Goal: Task Accomplishment & Management: Complete application form

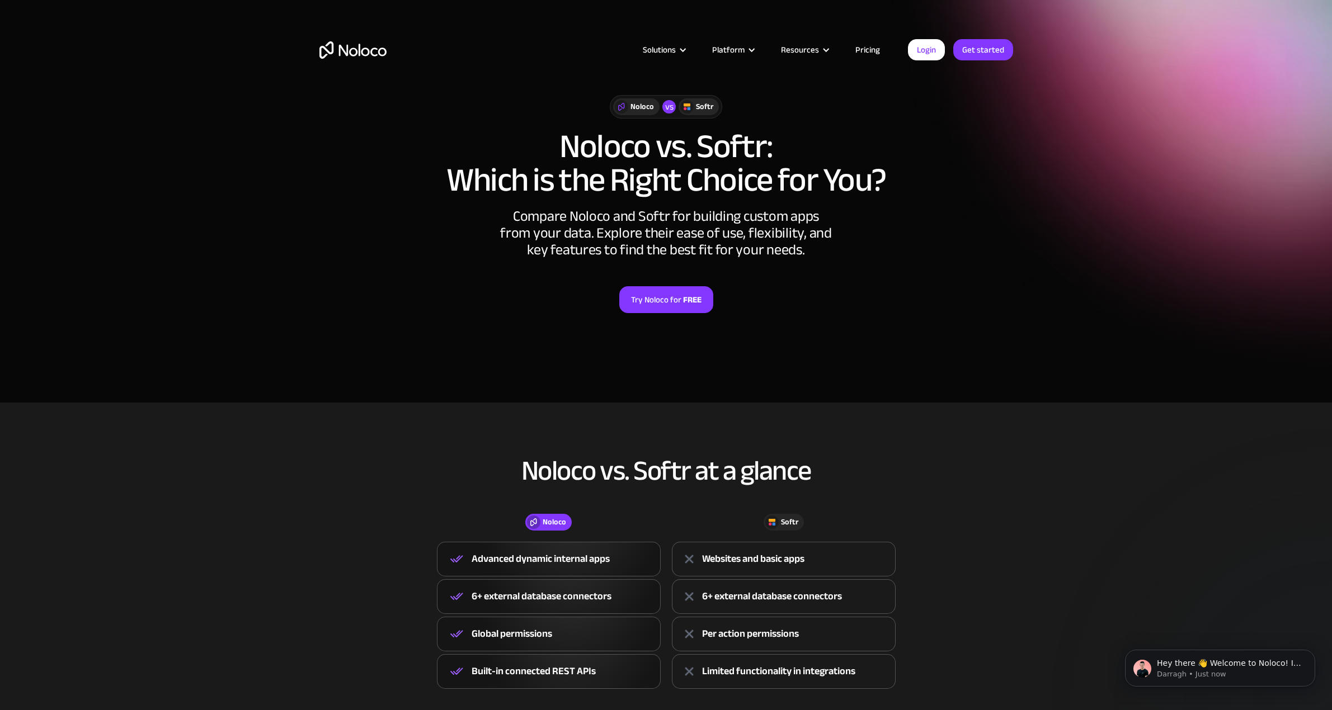
click at [345, 53] on img "home" at bounding box center [352, 49] width 67 height 17
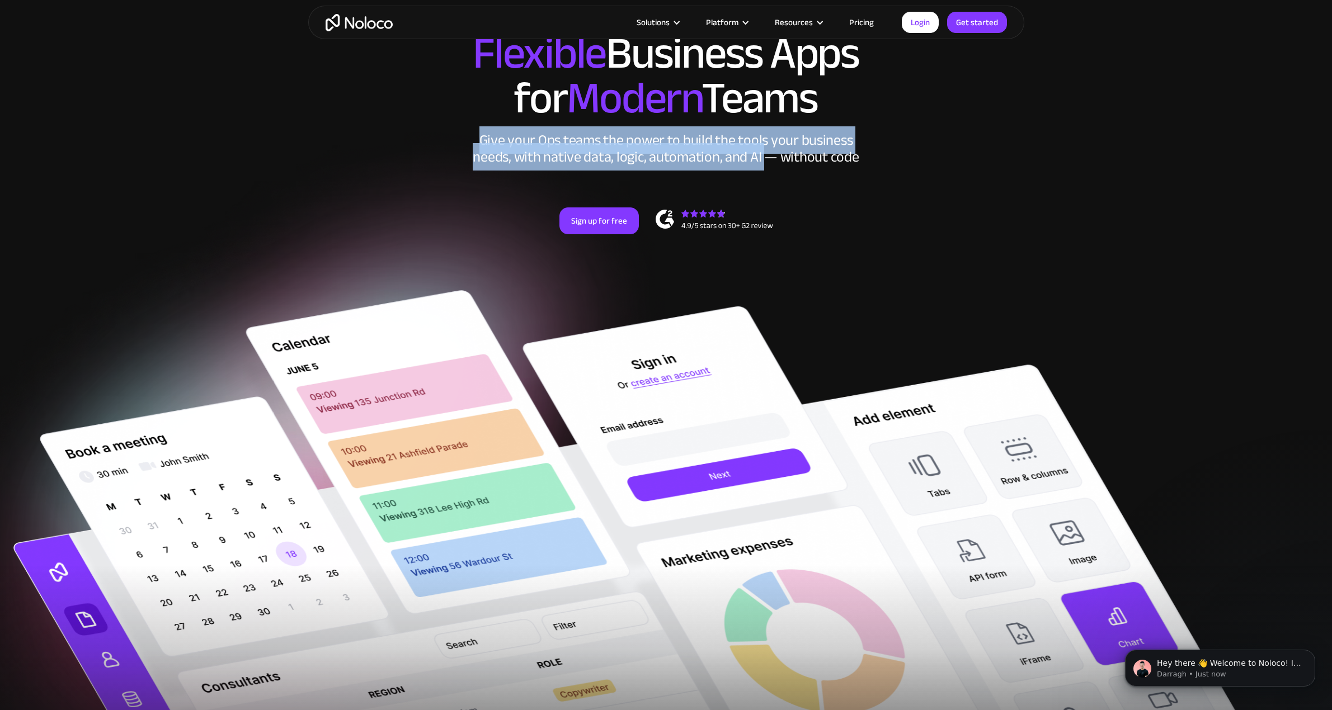
drag, startPoint x: 480, startPoint y: 142, endPoint x: 781, endPoint y: 157, distance: 300.7
click at [770, 155] on div "Give your Ops teams the power to build the tools your business needs, with nati…" at bounding box center [665, 149] width 391 height 34
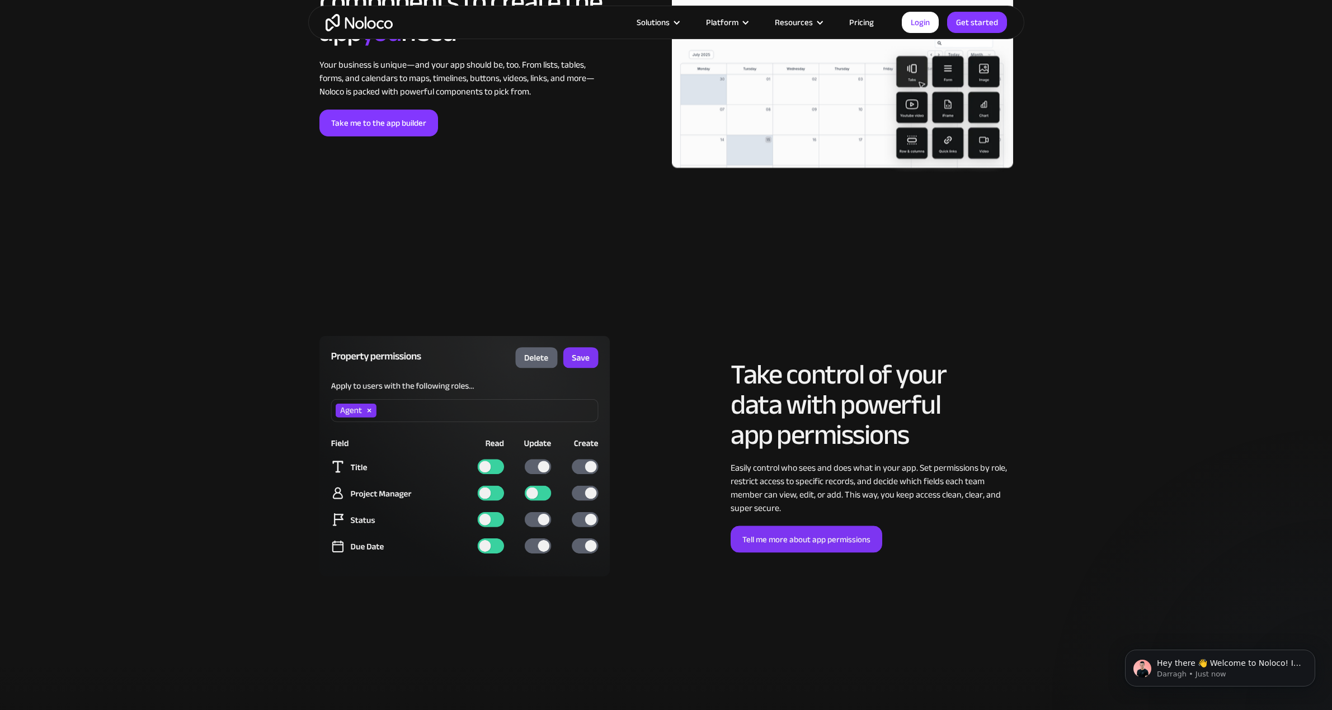
scroll to position [2461, 0]
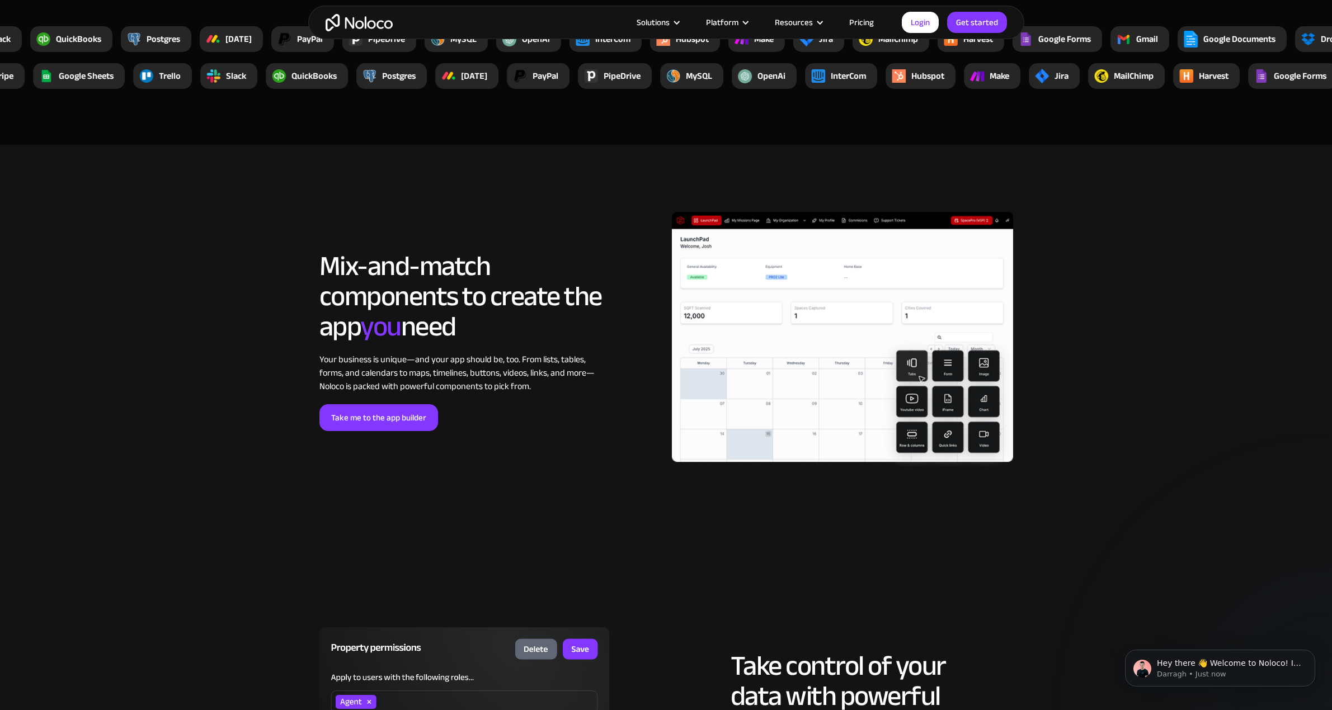
drag, startPoint x: 312, startPoint y: 266, endPoint x: 554, endPoint y: 329, distance: 249.7
click at [554, 329] on div "LOREM IPSUM Mix-and-match components to create the app you need Your business i…" at bounding box center [666, 353] width 716 height 304
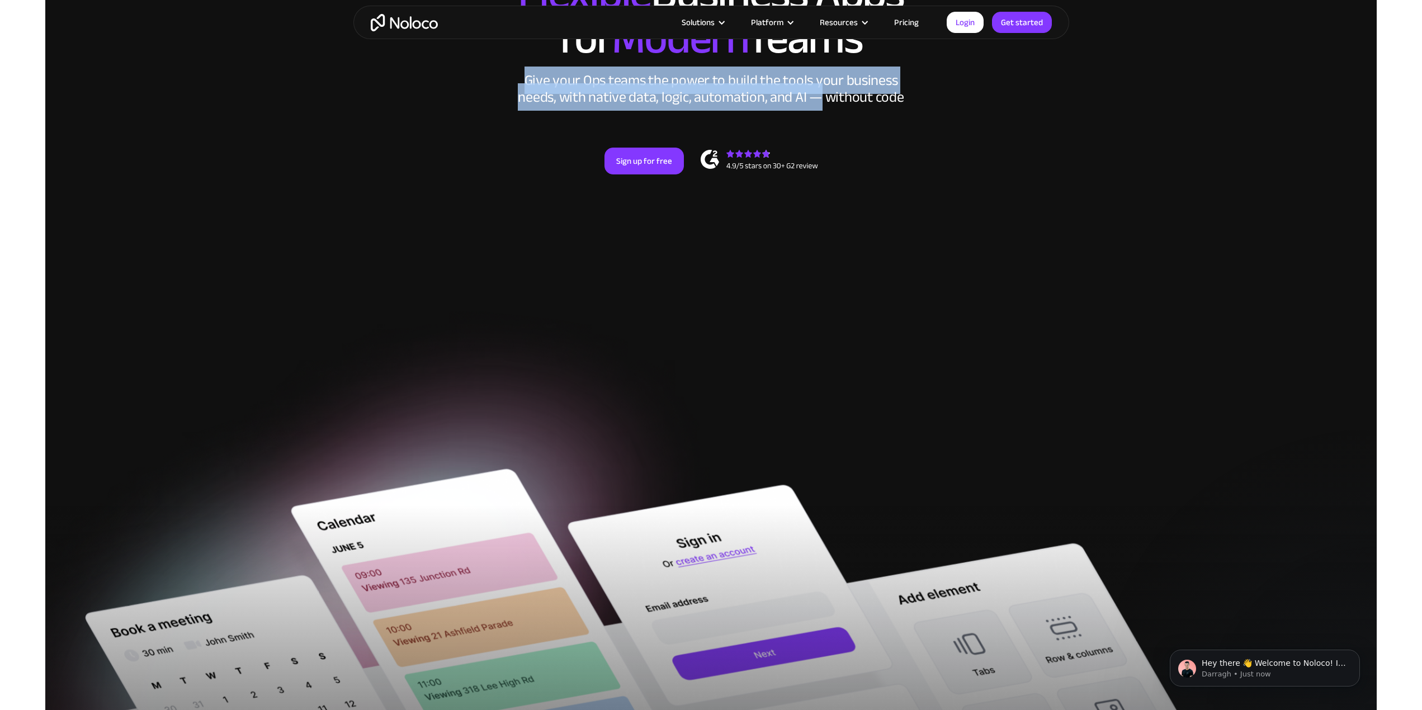
scroll to position [0, 0]
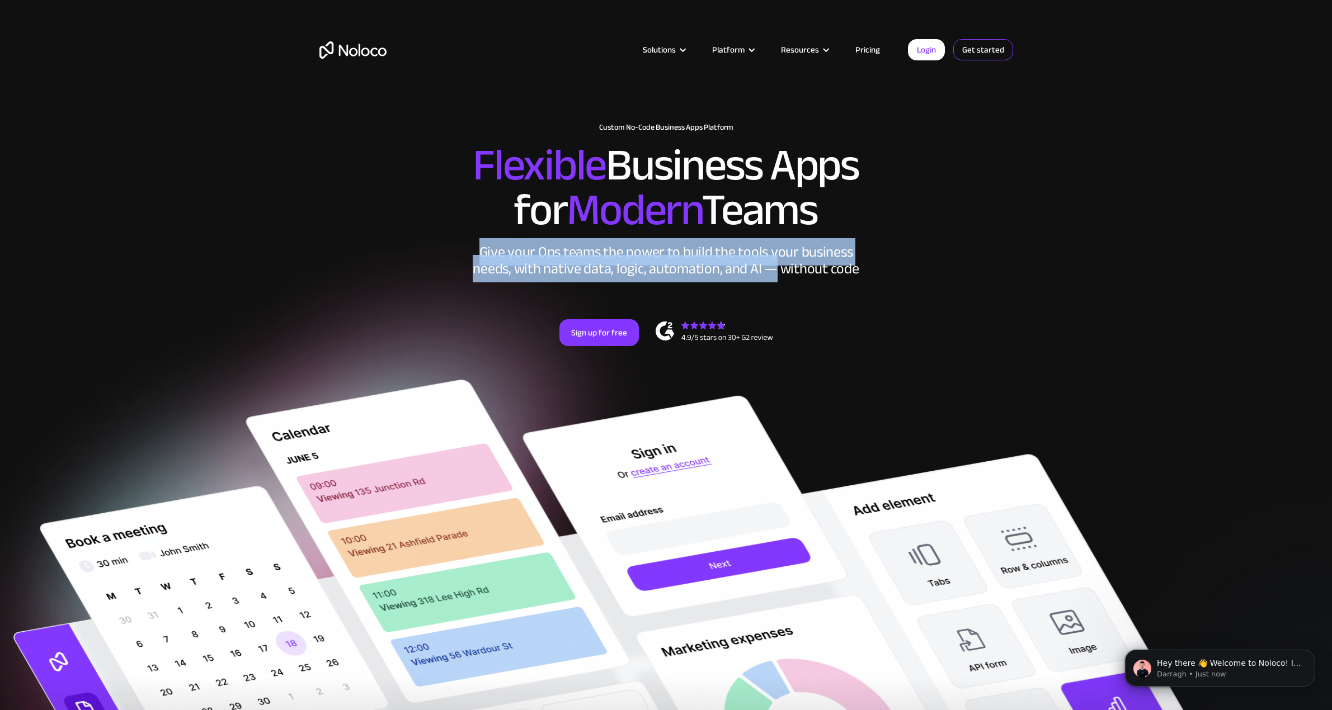
click at [0, 0] on link "Get started" at bounding box center [0, 0] width 0 height 0
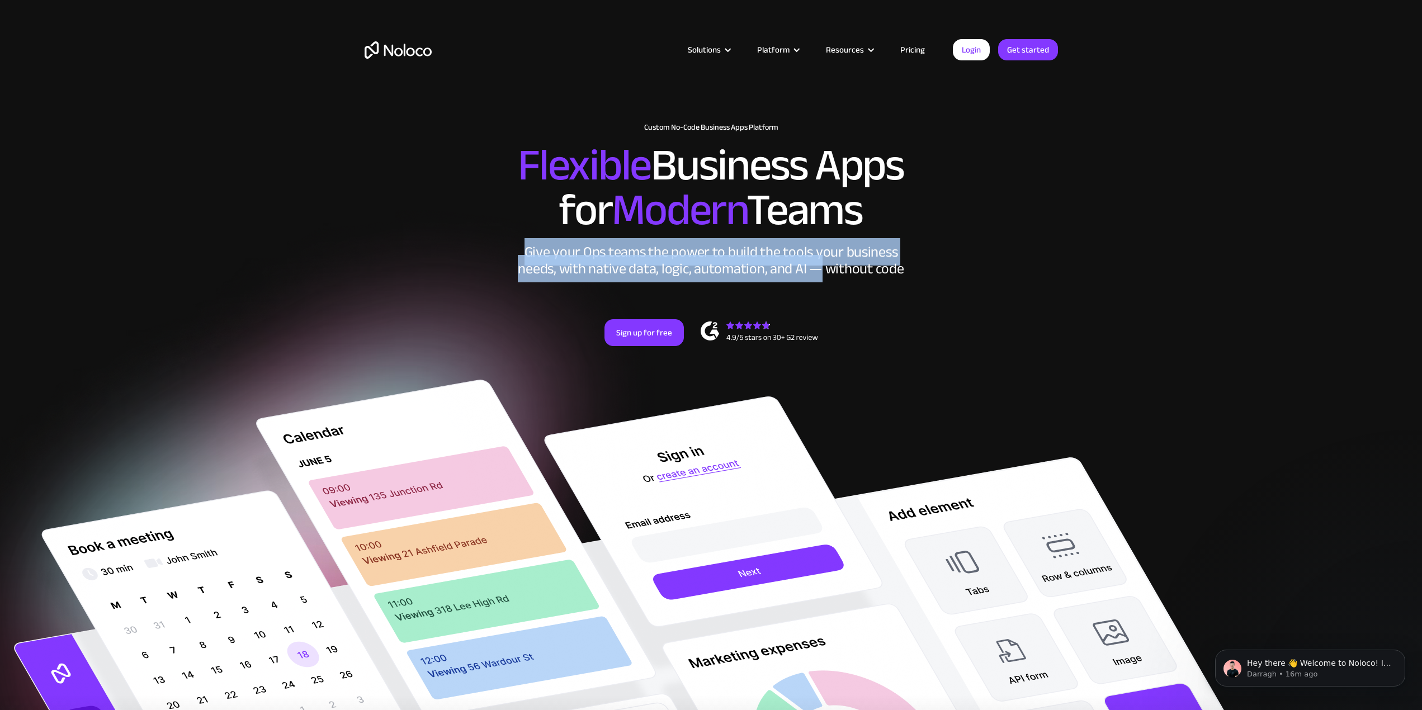
click at [920, 52] on link "Pricing" at bounding box center [912, 50] width 53 height 15
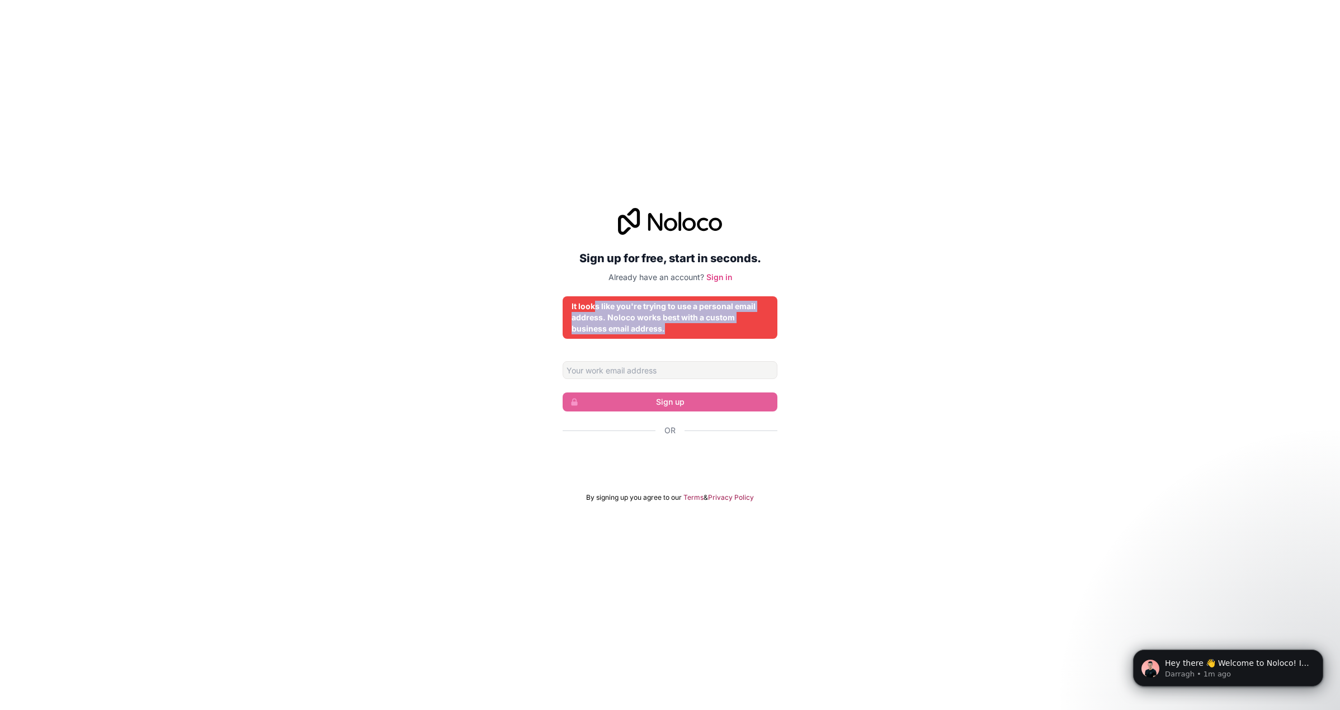
drag, startPoint x: 594, startPoint y: 305, endPoint x: 721, endPoint y: 322, distance: 128.0
click at [736, 325] on div "It looks like you're trying to use a personal email address. Noloco works best …" at bounding box center [670, 318] width 197 height 34
click at [676, 320] on div "It looks like you're trying to use a personal email address. Noloco works best …" at bounding box center [670, 318] width 197 height 34
click at [623, 328] on div "It looks like you're trying to use a personal email address. Noloco works best …" at bounding box center [670, 318] width 197 height 34
click at [687, 328] on div "It looks like you're trying to use a personal email address. Noloco works best …" at bounding box center [670, 318] width 197 height 34
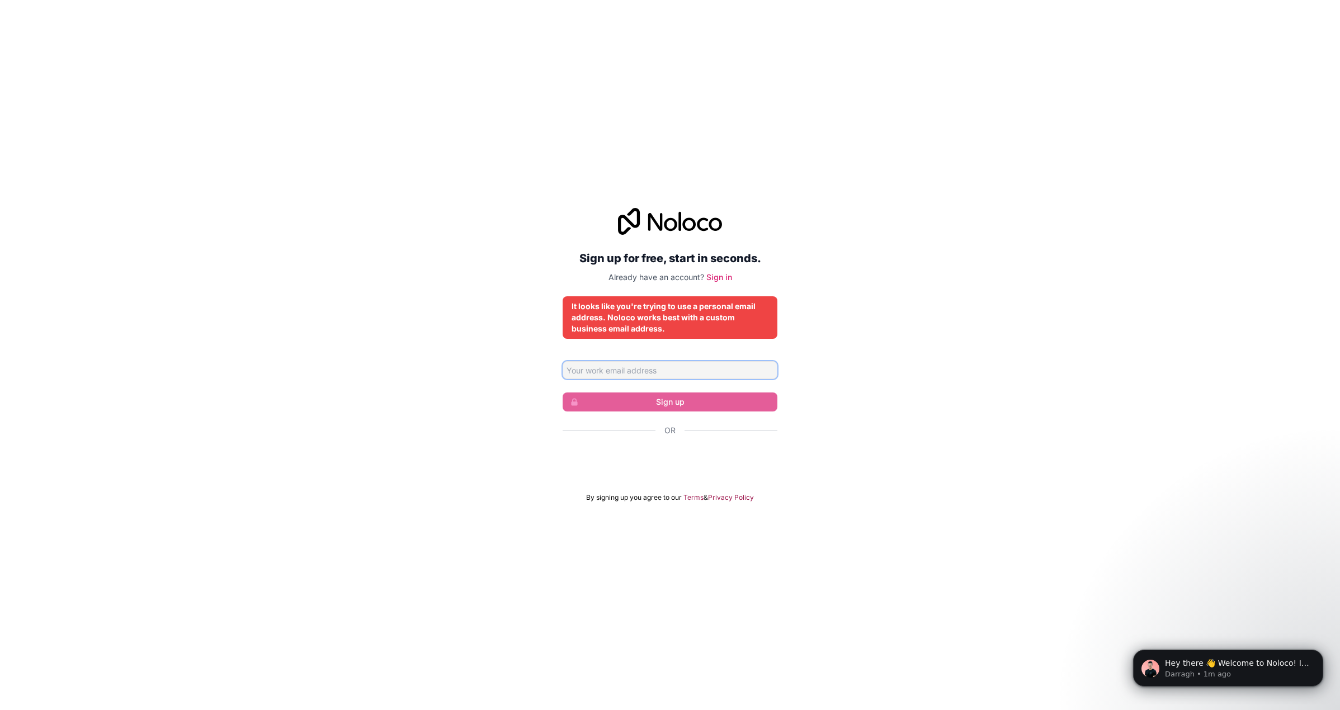
click at [646, 368] on input "Email address" at bounding box center [670, 370] width 215 height 18
drag, startPoint x: 872, startPoint y: 419, endPoint x: 1089, endPoint y: 145, distance: 349.5
click at [874, 417] on div "Sign up for free, start in seconds. Already have an account? Sign in It looks l…" at bounding box center [670, 354] width 1340 height 325
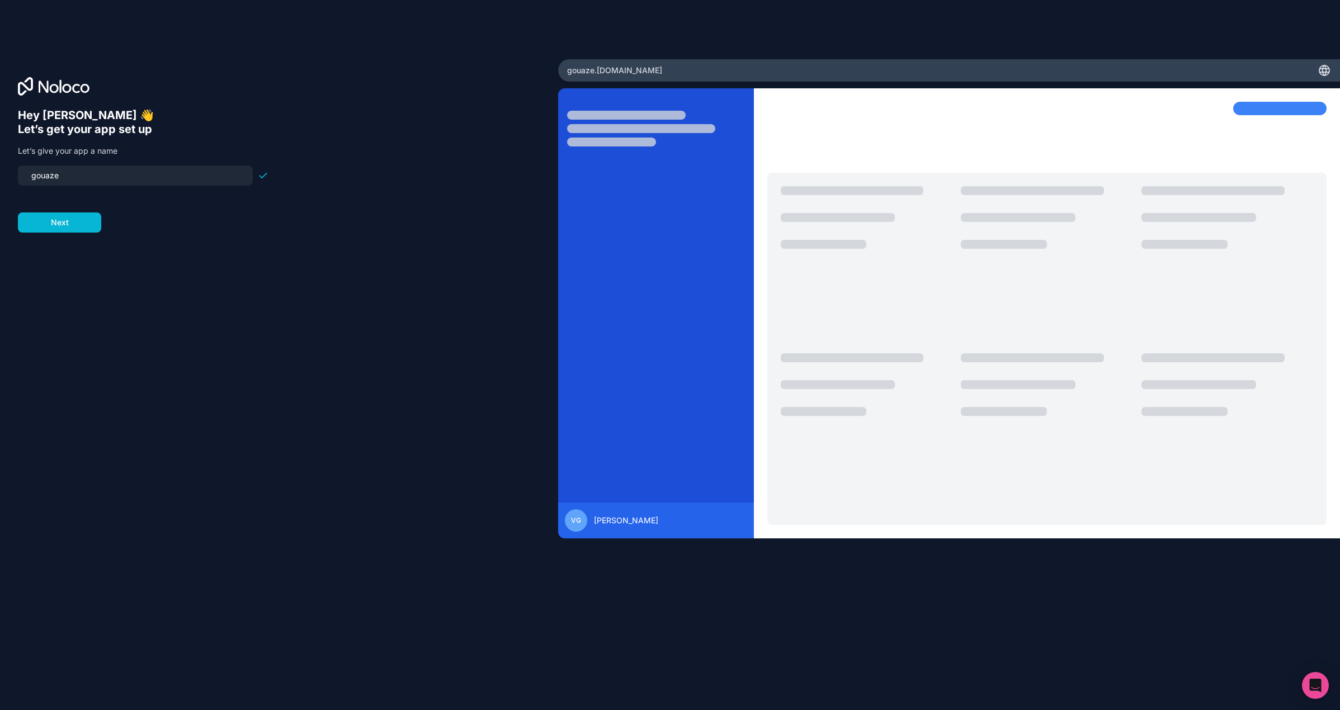
drag, startPoint x: 70, startPoint y: 181, endPoint x: -142, endPoint y: 149, distance: 214.4
click at [0, 149] on html "Hey Vincent 👋 Let’s get your app set up Let’s give your app a name gouaze Next …" at bounding box center [670, 355] width 1340 height 710
type input "vincentgz"
click at [79, 225] on button "Next" at bounding box center [59, 223] width 83 height 20
click at [87, 171] on span "__________" at bounding box center [89, 168] width 45 height 13
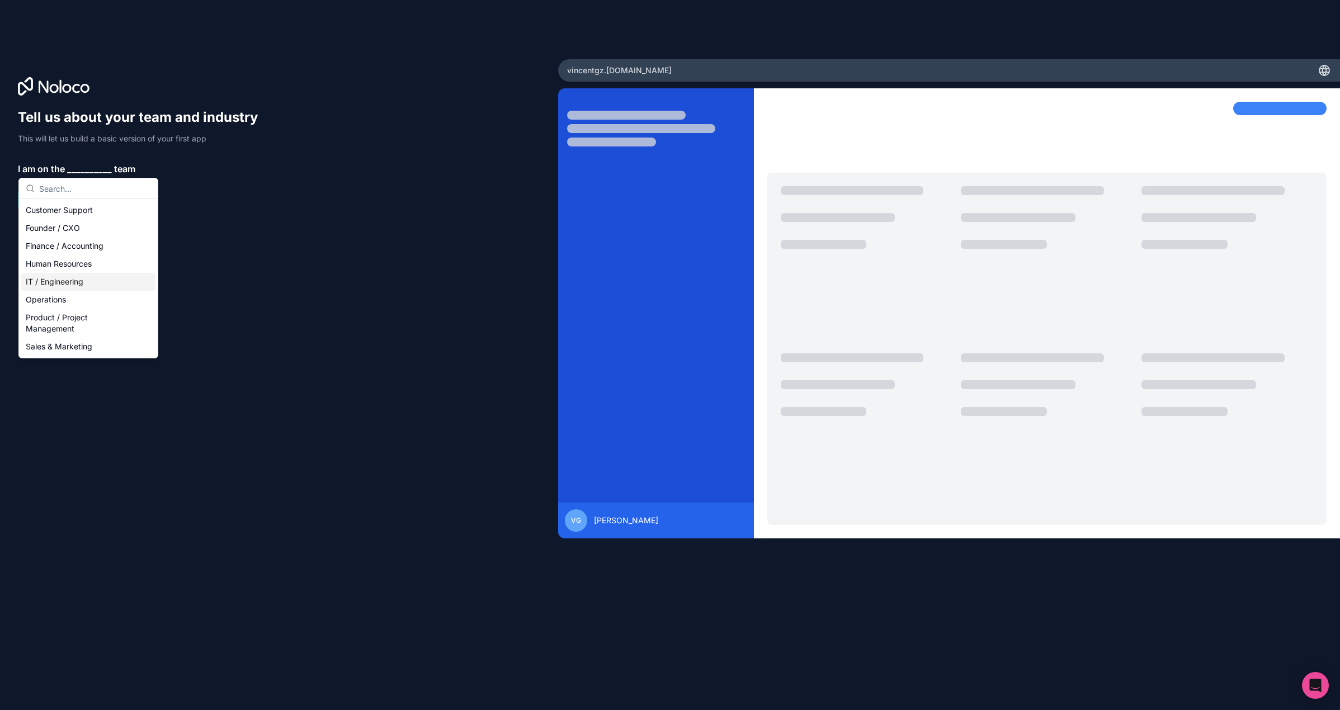
click at [82, 282] on div "IT / Engineering" at bounding box center [88, 282] width 134 height 18
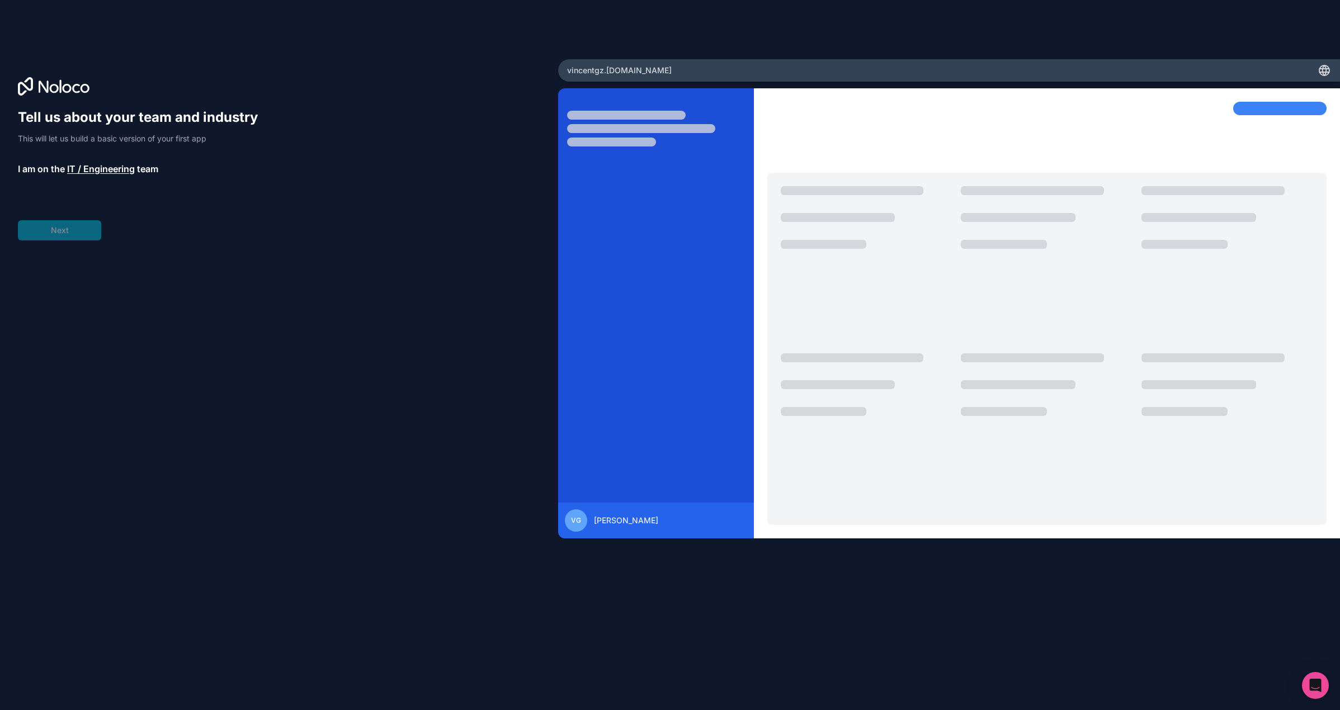
click at [48, 233] on div "Tell us about your team and industry This will let us build a basic version of …" at bounding box center [143, 174] width 251 height 132
click at [102, 203] on span "__________" at bounding box center [93, 199] width 45 height 13
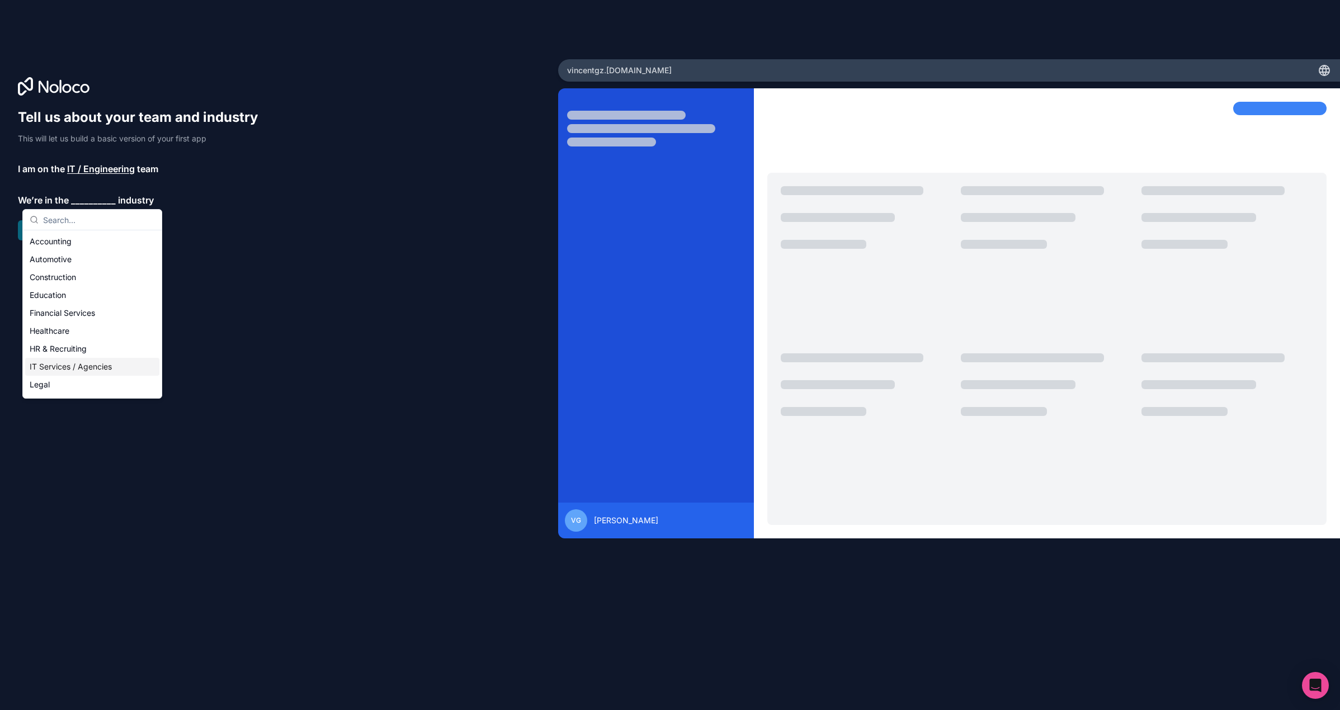
click at [56, 359] on div "IT Services / Agencies" at bounding box center [92, 367] width 134 height 18
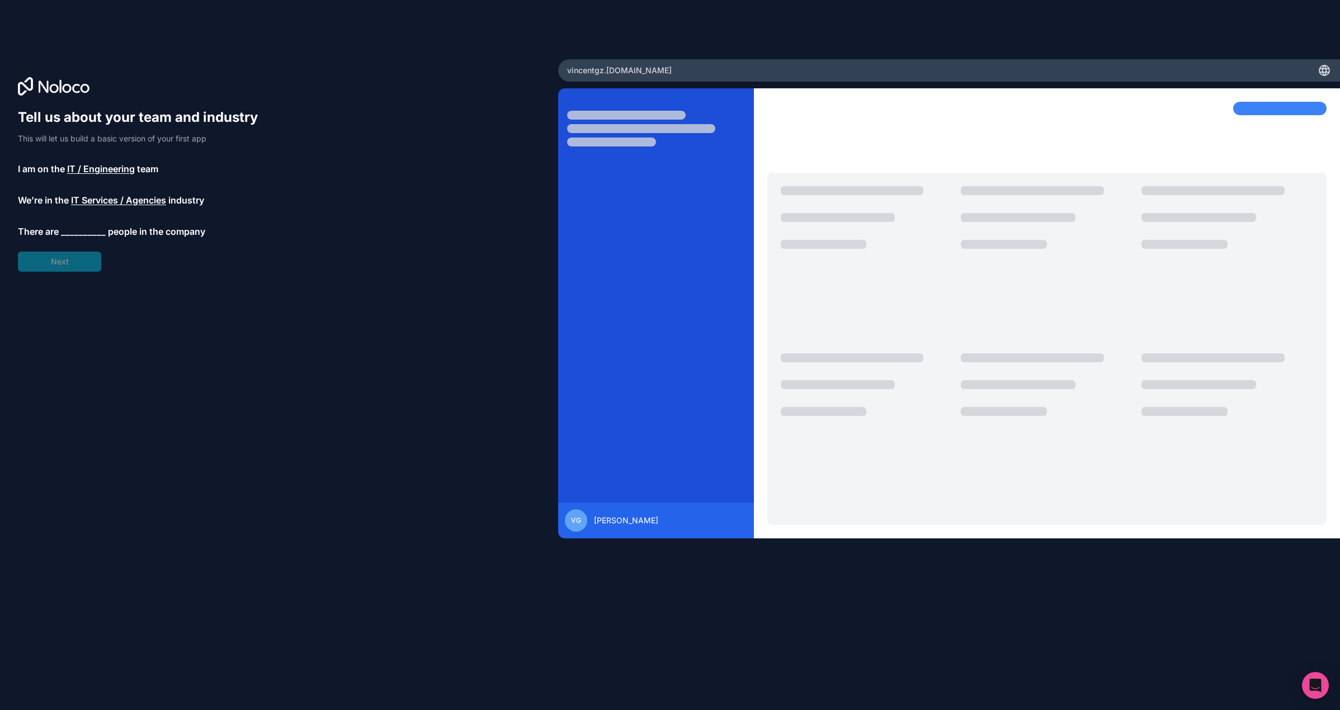
click at [83, 230] on span "__________" at bounding box center [83, 231] width 45 height 13
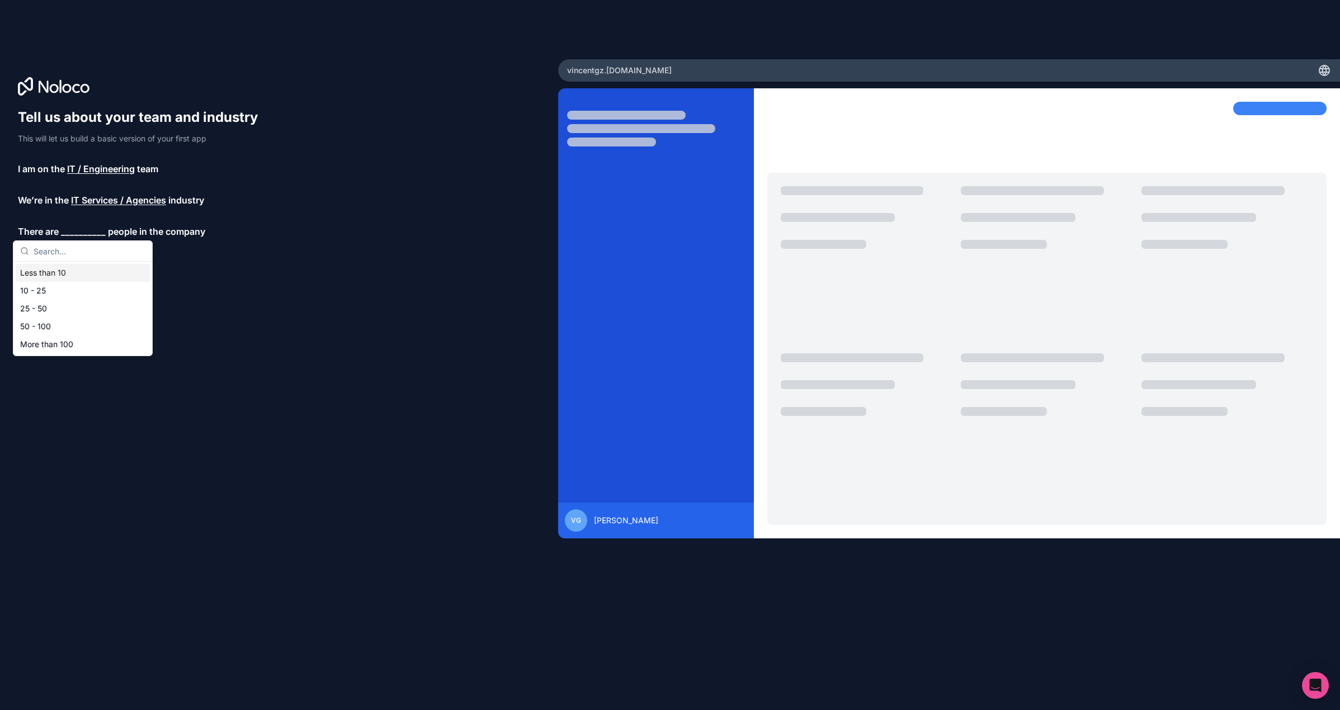
click at [65, 275] on div "Less than 10" at bounding box center [83, 273] width 134 height 18
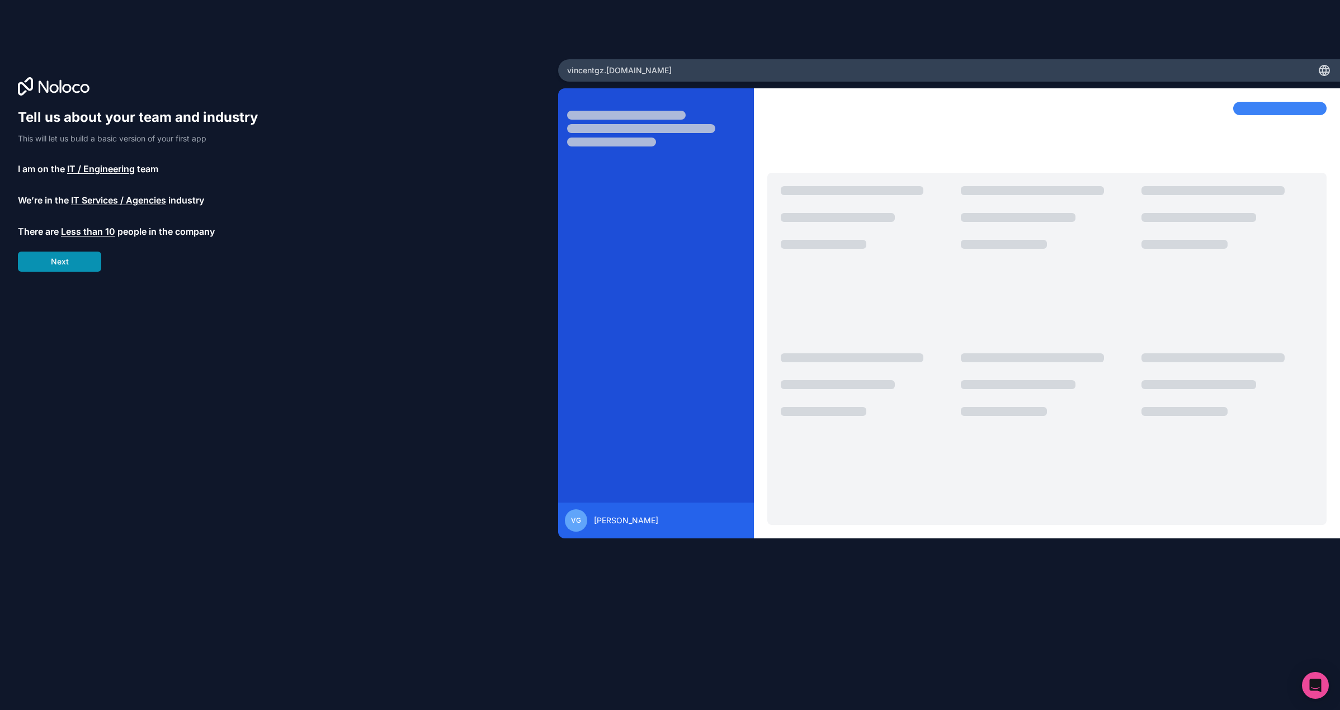
click at [57, 267] on button "Next" at bounding box center [59, 262] width 83 height 20
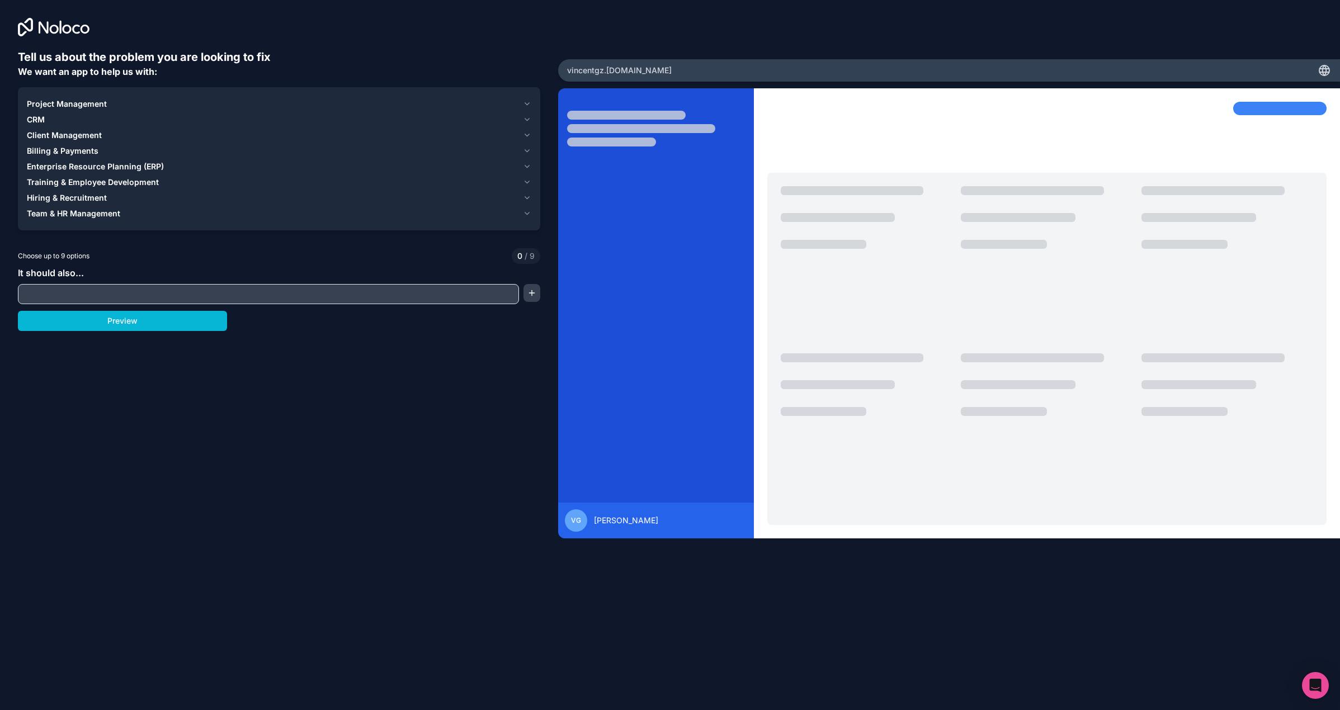
click at [111, 286] on input "text" at bounding box center [268, 294] width 495 height 16
drag, startPoint x: 531, startPoint y: 97, endPoint x: 524, endPoint y: 99, distance: 7.1
click at [530, 97] on button "Project Management" at bounding box center [279, 104] width 504 height 16
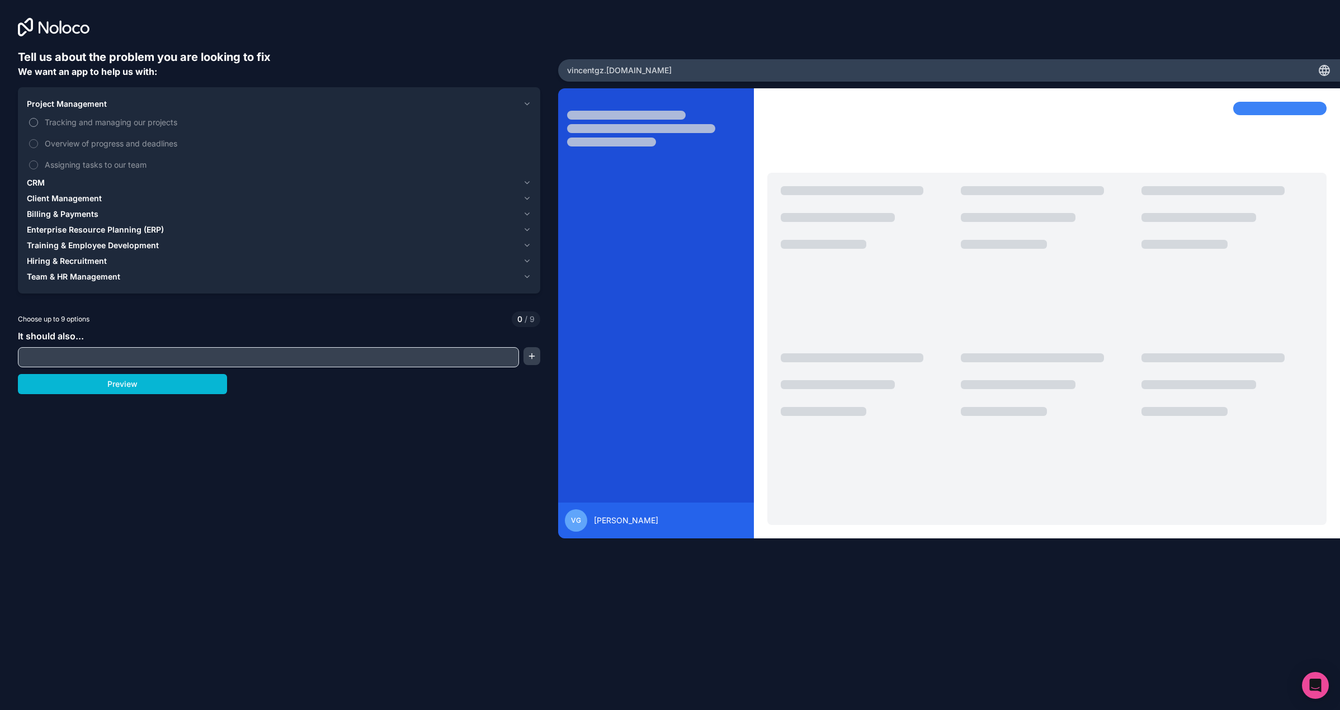
click at [84, 121] on span "Tracking and managing our projects" at bounding box center [287, 122] width 484 height 12
click at [38, 121] on button "Tracking and managing our projects" at bounding box center [33, 122] width 9 height 9
click at [84, 120] on span "Tracking and managing our projects" at bounding box center [287, 122] width 484 height 12
click at [38, 120] on button "Tracking and managing our projects" at bounding box center [33, 122] width 9 height 9
click at [160, 124] on span "Tracking and managing our projects" at bounding box center [287, 122] width 484 height 12
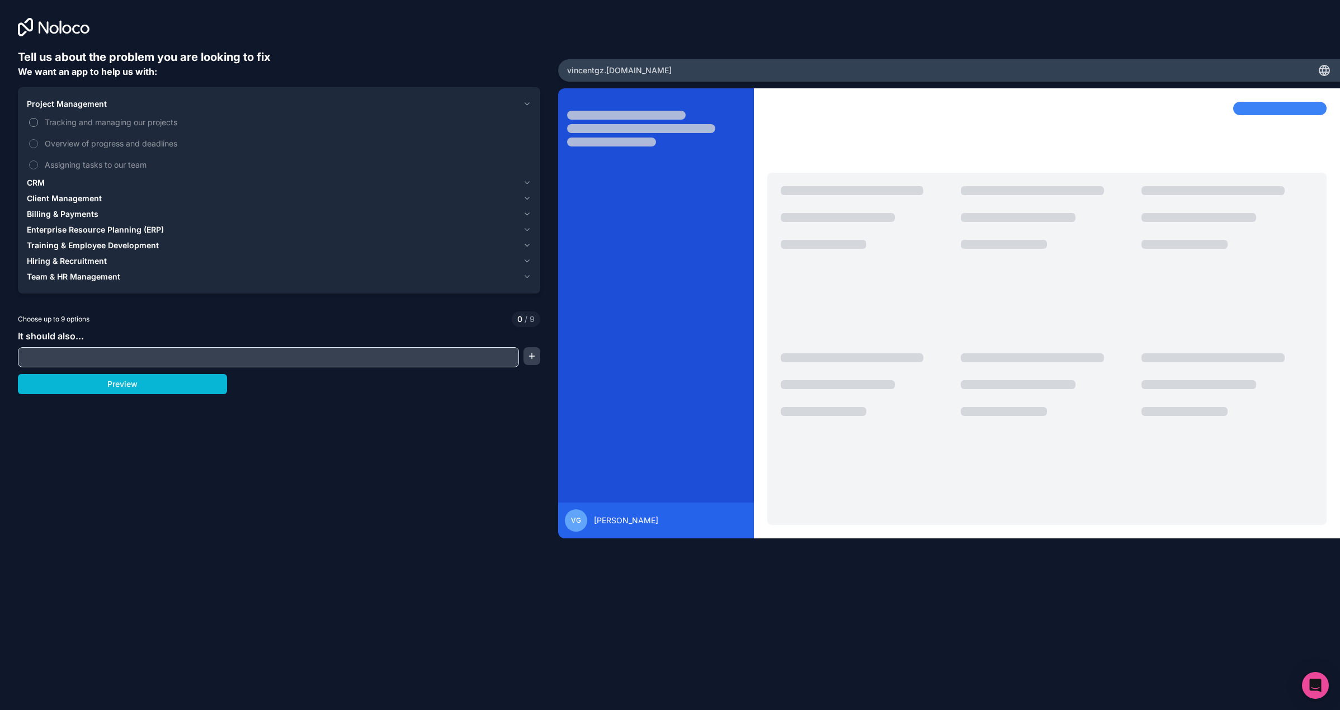
click at [38, 124] on button "Tracking and managing our projects" at bounding box center [33, 122] width 9 height 9
click at [104, 146] on span "Overview of progress and deadlines" at bounding box center [287, 144] width 484 height 12
click at [38, 146] on button "Overview of progress and deadlines" at bounding box center [33, 143] width 9 height 9
click at [91, 167] on span "Assigning tasks to our team" at bounding box center [287, 165] width 484 height 12
click at [38, 167] on button "Assigning tasks to our team" at bounding box center [33, 164] width 9 height 9
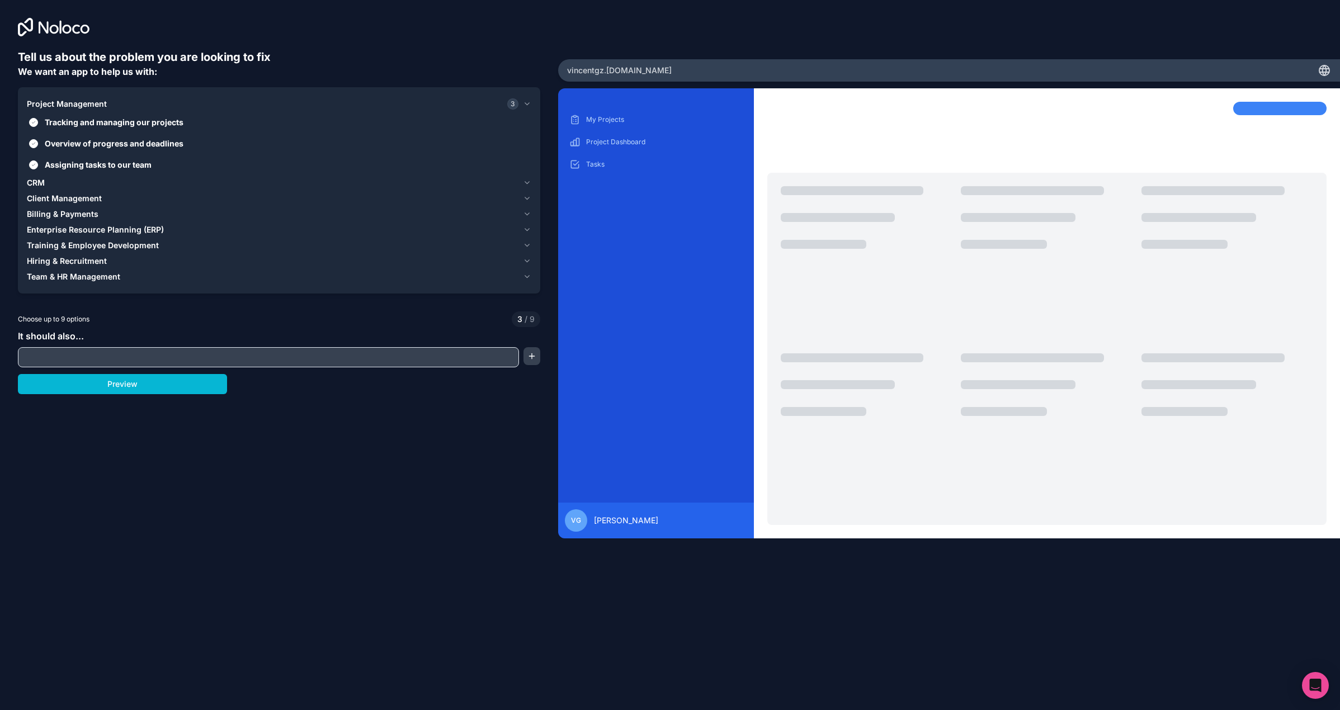
click at [46, 183] on div "CRM" at bounding box center [273, 182] width 492 height 11
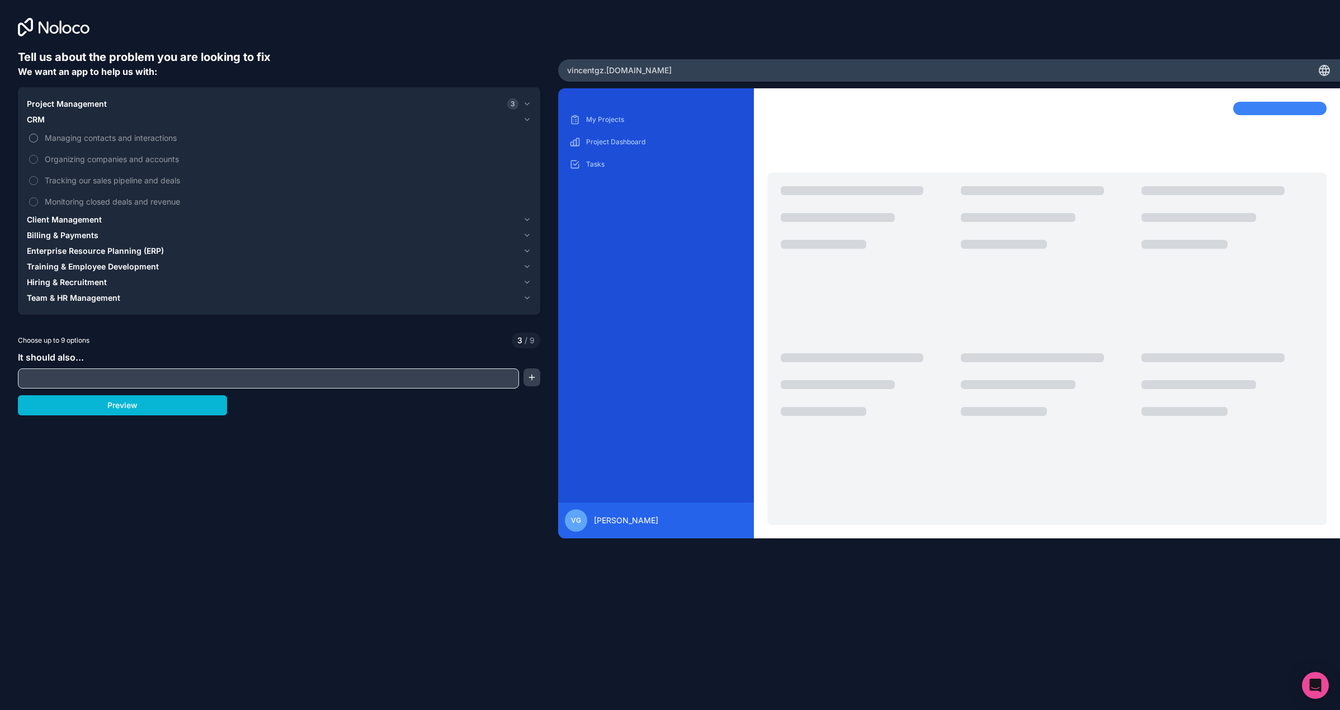
click at [103, 138] on span "Managing contacts and interactions" at bounding box center [287, 138] width 484 height 12
click at [38, 138] on button "Managing contacts and interactions" at bounding box center [33, 138] width 9 height 9
click at [94, 157] on span "Organizing companies and accounts" at bounding box center [287, 159] width 484 height 12
click at [38, 157] on button "Organizing companies and accounts" at bounding box center [33, 159] width 9 height 9
click at [69, 212] on button "Client Management" at bounding box center [279, 220] width 504 height 16
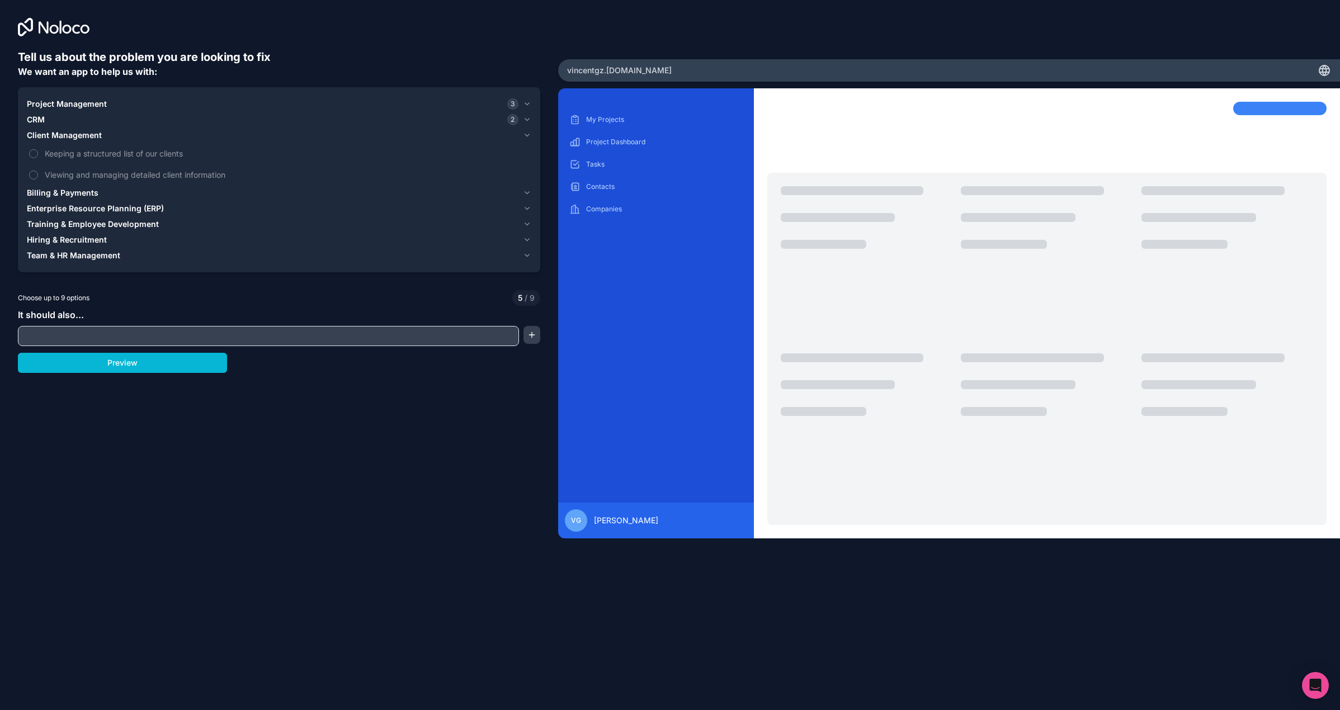
click at [74, 187] on span "Billing & Payments" at bounding box center [63, 192] width 72 height 11
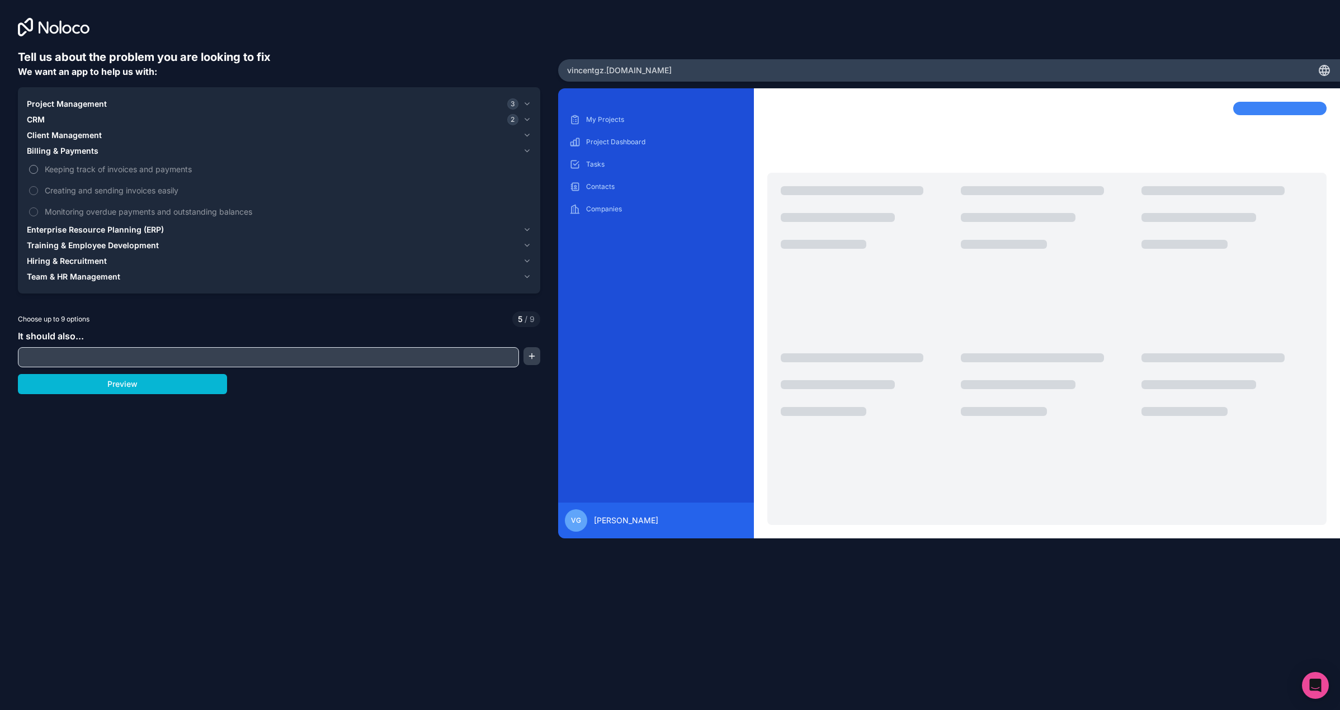
click at [67, 169] on span "Keeping track of invoices and payments" at bounding box center [287, 169] width 484 height 12
click at [38, 169] on button "Keeping track of invoices and payments" at bounding box center [33, 169] width 9 height 9
click at [87, 188] on span "Creating and sending invoices easily" at bounding box center [287, 191] width 484 height 12
click at [38, 188] on button "Creating and sending invoices easily" at bounding box center [33, 190] width 9 height 9
click at [77, 207] on span "Monitoring overdue payments and outstanding balances" at bounding box center [287, 212] width 484 height 12
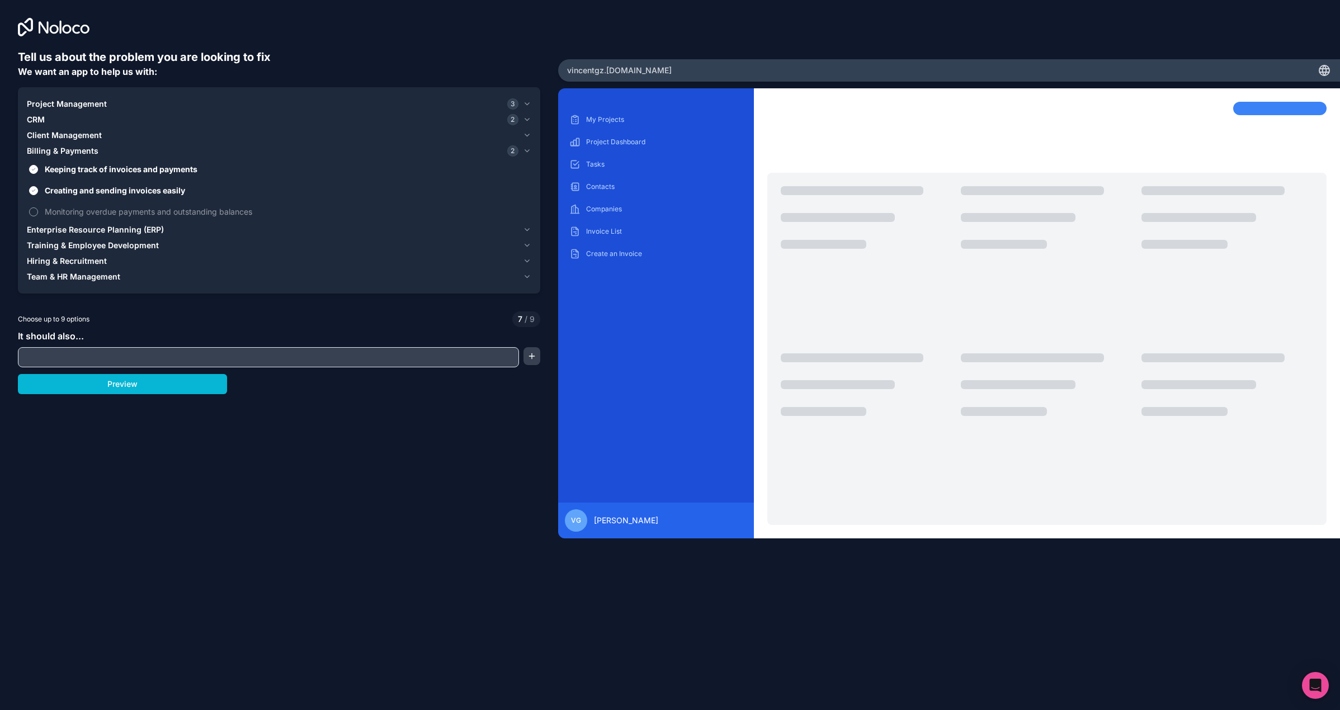
click at [38, 207] on button "Monitoring overdue payments and outstanding balances" at bounding box center [33, 211] width 9 height 9
click at [74, 148] on span "Billing & Payments" at bounding box center [63, 150] width 72 height 11
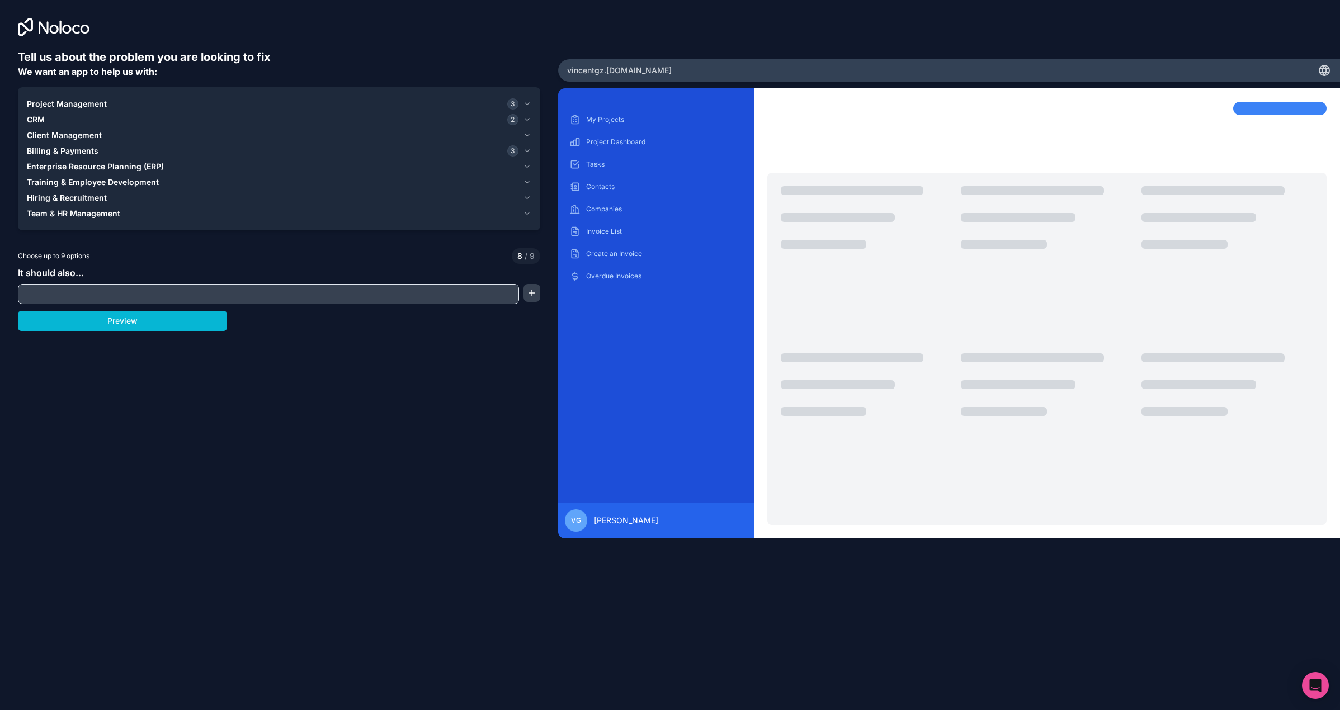
click at [116, 180] on span "Training & Employee Development" at bounding box center [93, 182] width 132 height 11
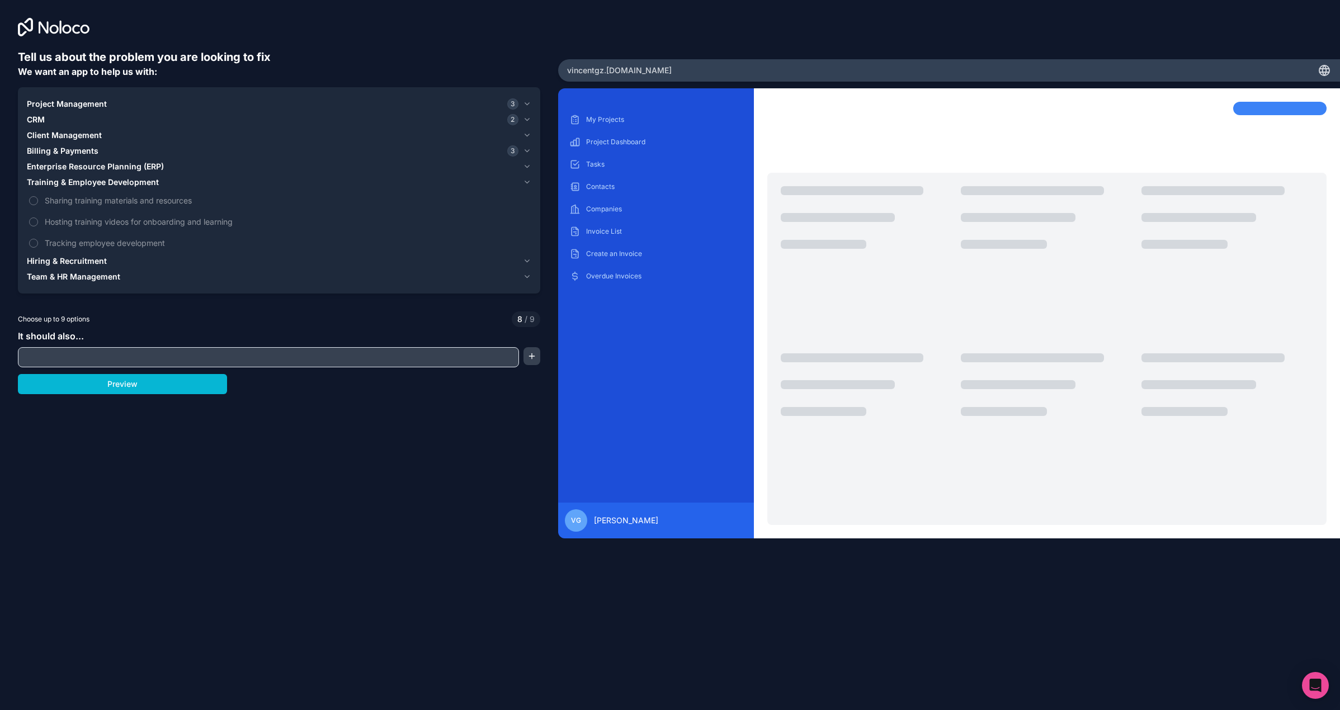
click at [102, 189] on button "Training & Employee Development" at bounding box center [279, 182] width 504 height 16
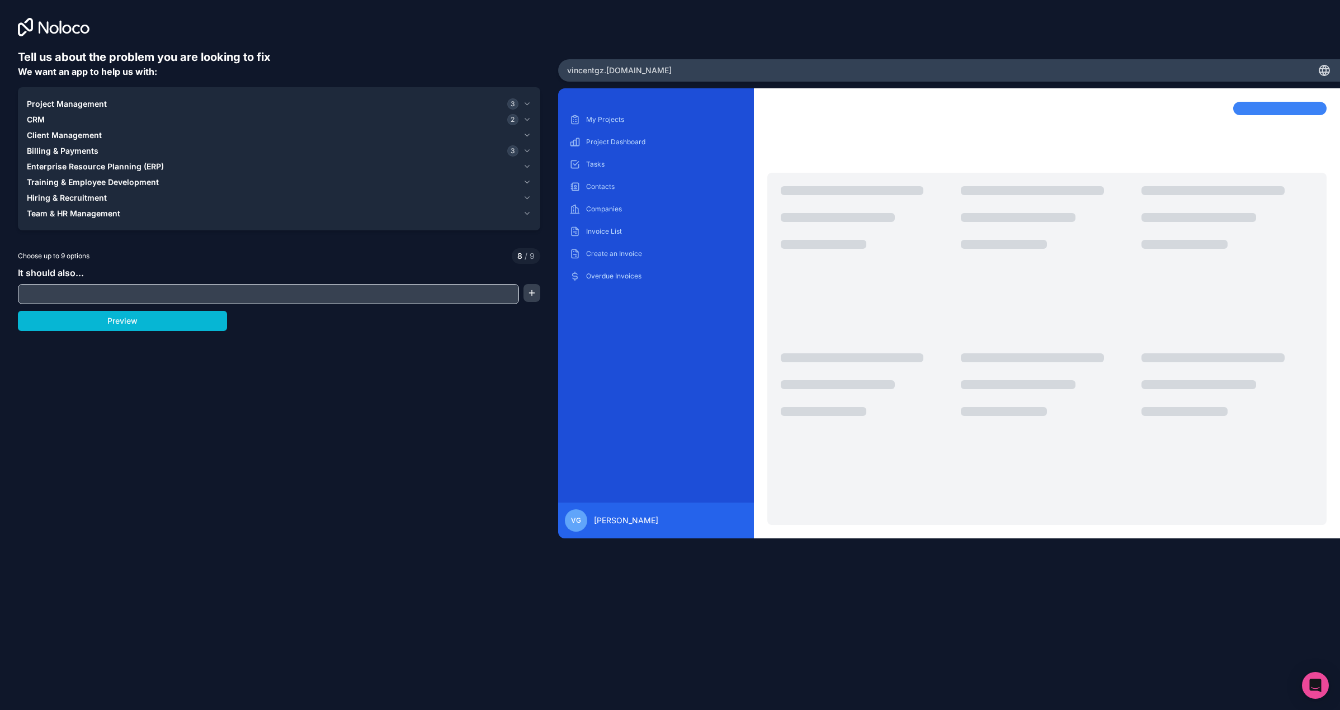
click at [86, 207] on button "Team & HR Management" at bounding box center [279, 214] width 504 height 16
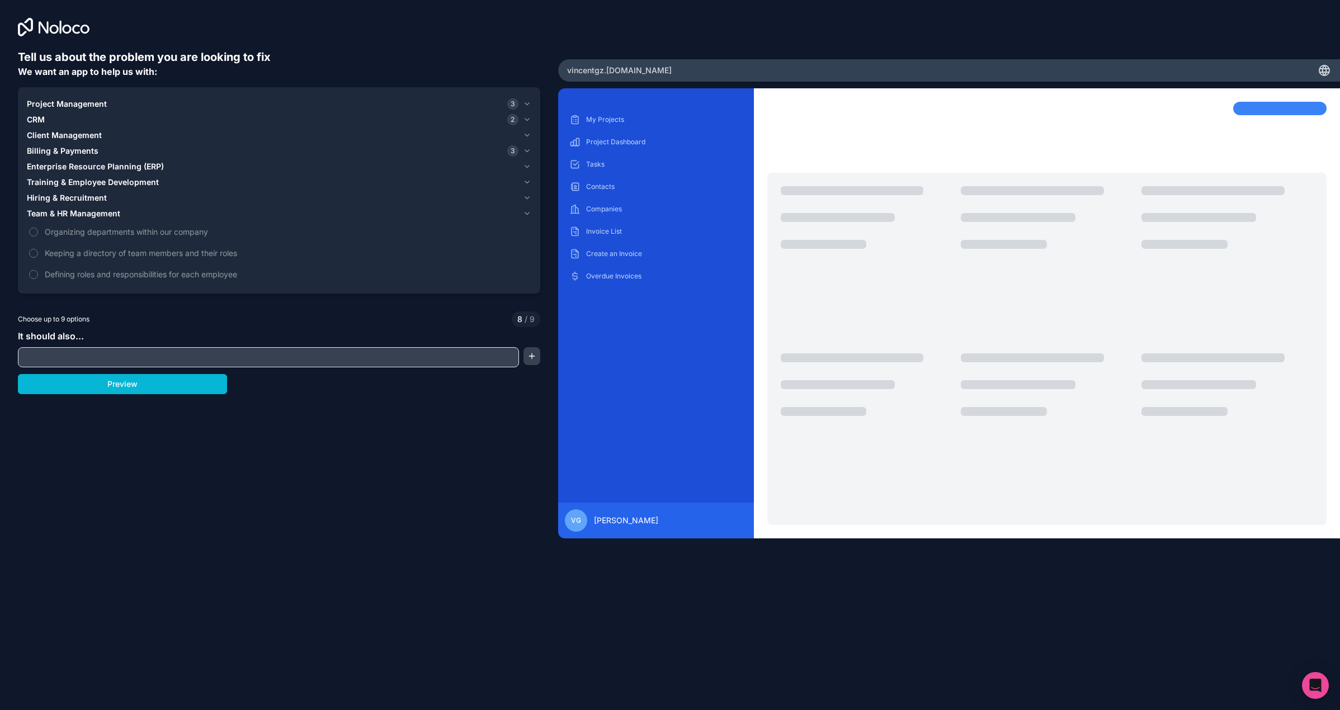
click at [96, 192] on span "Hiring & Recruitment" at bounding box center [67, 197] width 80 height 11
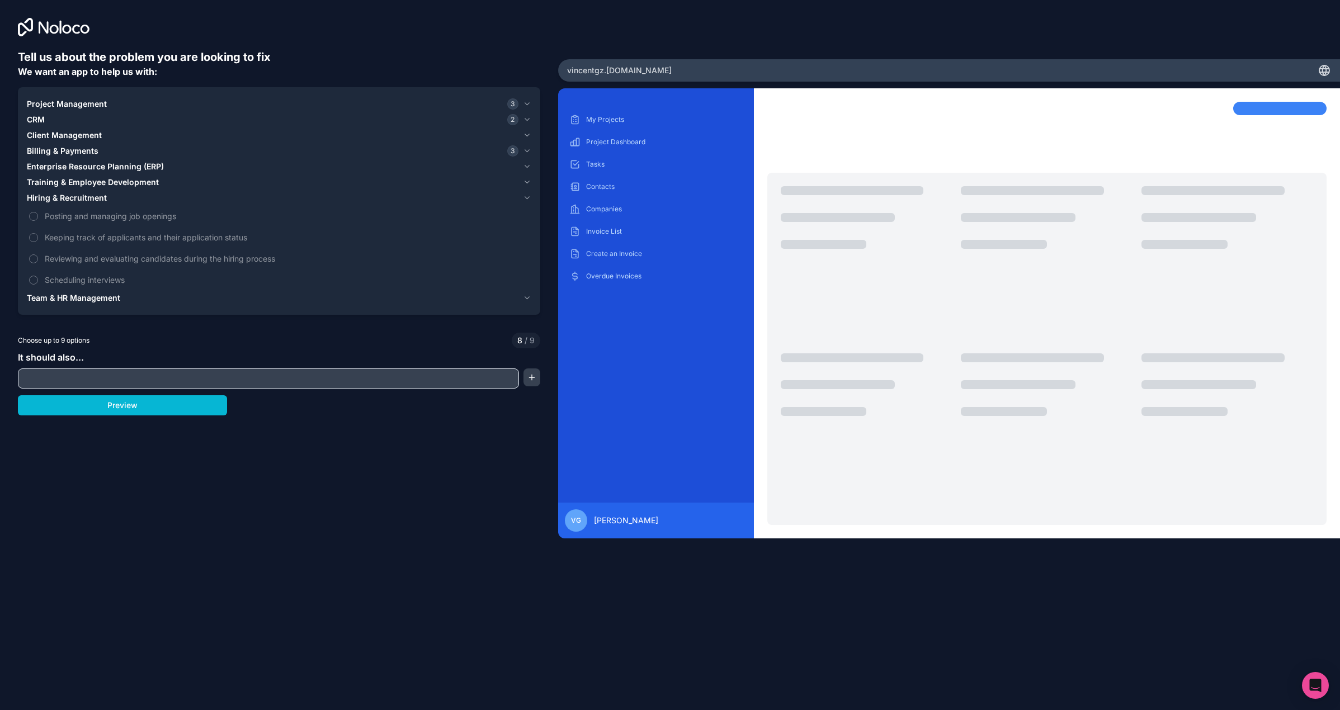
click at [94, 193] on span "Hiring & Recruitment" at bounding box center [67, 197] width 80 height 11
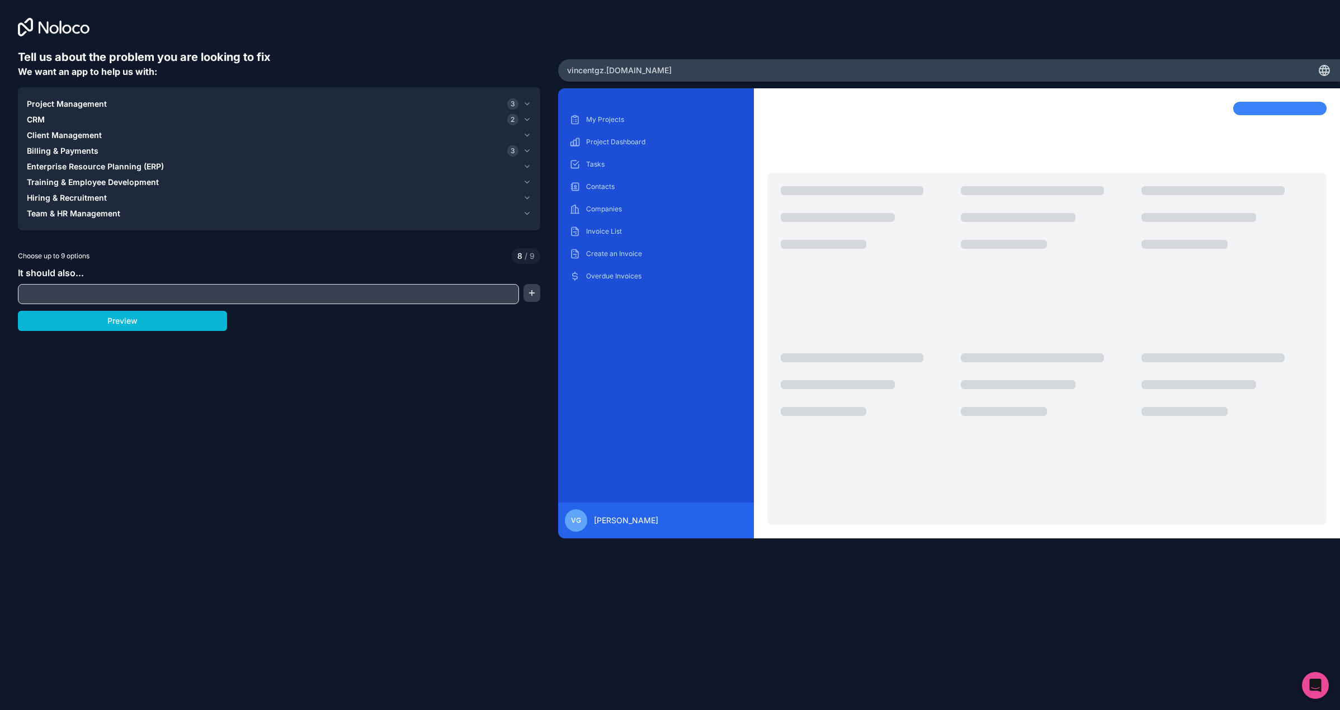
click at [95, 163] on span "Enterprise Resource Planning (ERP)" at bounding box center [95, 166] width 137 height 11
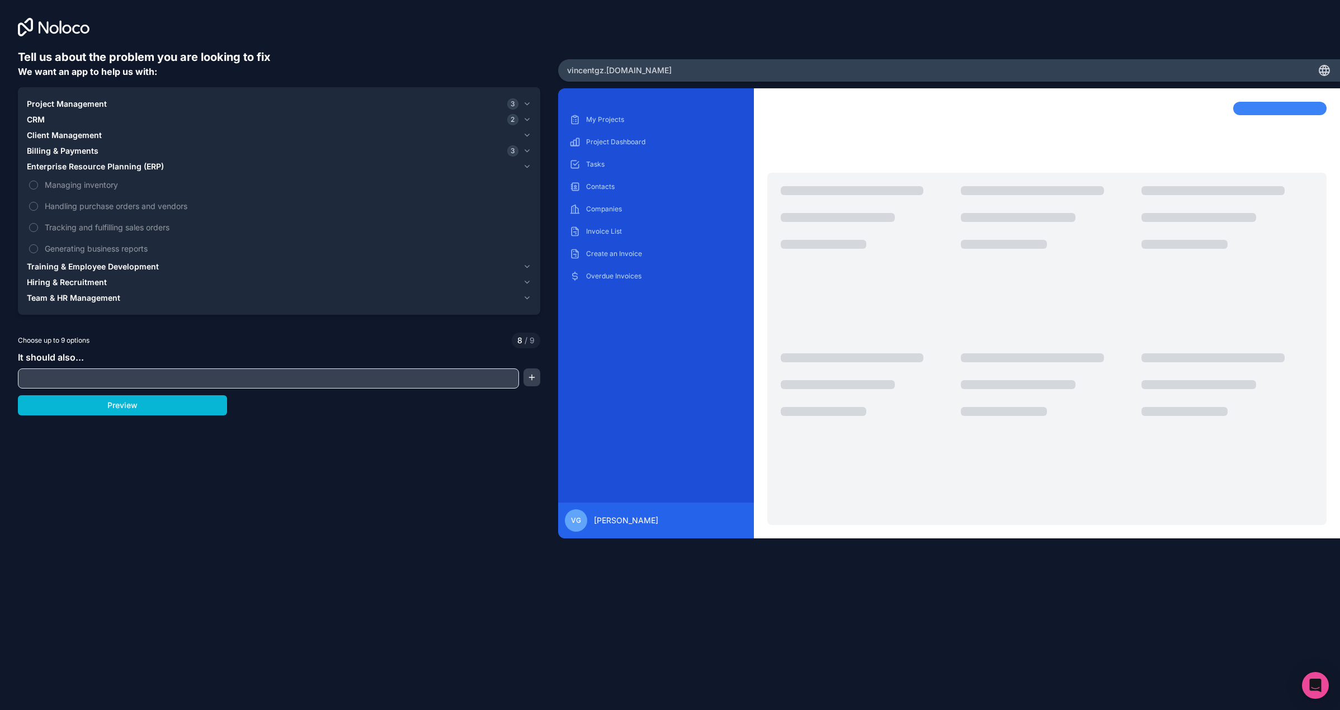
click at [82, 166] on span "Enterprise Resource Planning (ERP)" at bounding box center [95, 166] width 137 height 11
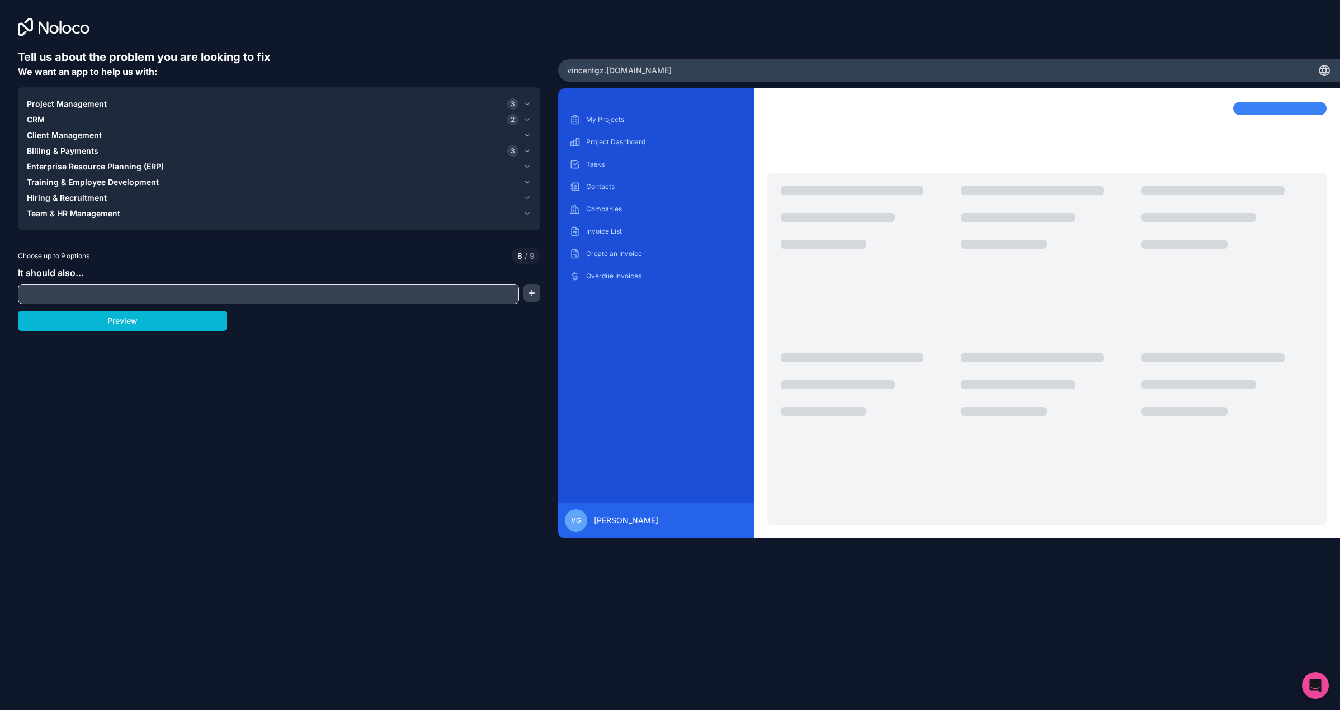
click at [76, 128] on button "Client Management" at bounding box center [279, 136] width 504 height 16
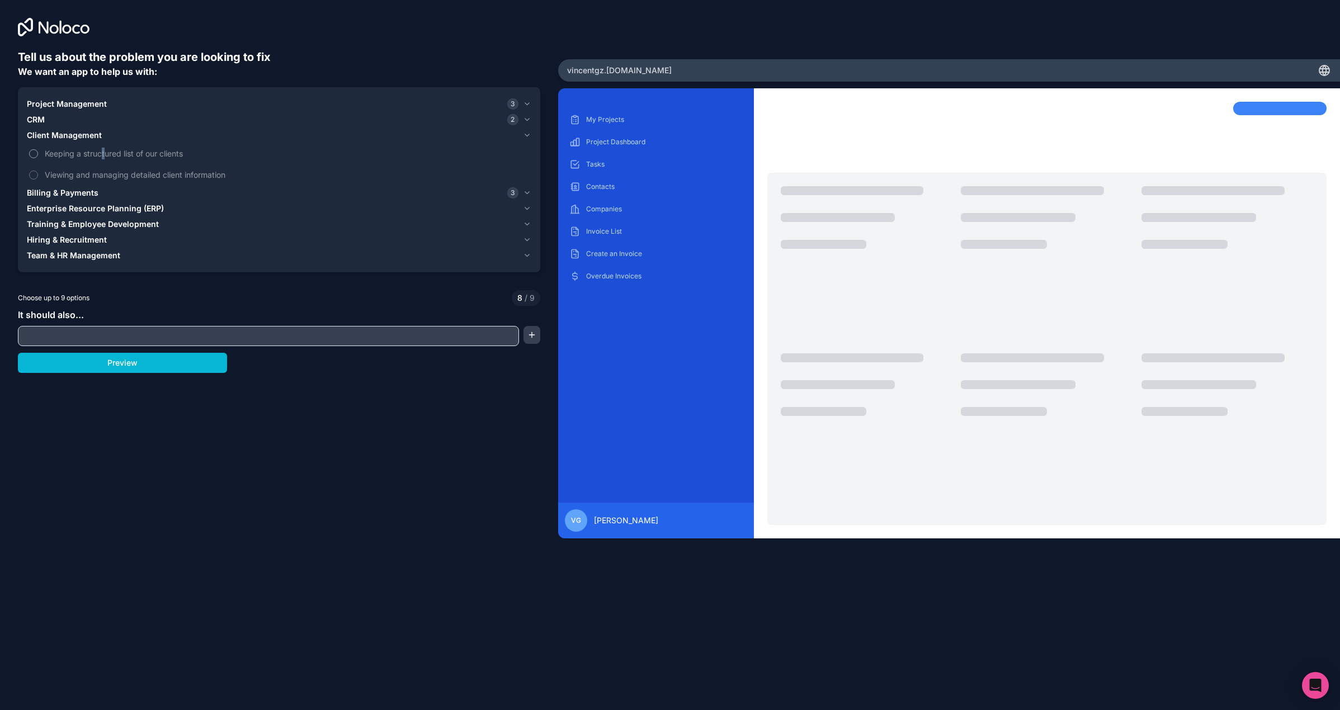
click at [104, 152] on span "Keeping a structured list of our clients" at bounding box center [287, 154] width 484 height 12
click at [38, 155] on label "Keeping a structured list of our clients" at bounding box center [279, 153] width 504 height 21
click at [38, 155] on button "Keeping a structured list of our clients" at bounding box center [33, 153] width 9 height 9
click at [131, 361] on button "Preview" at bounding box center [122, 363] width 209 height 20
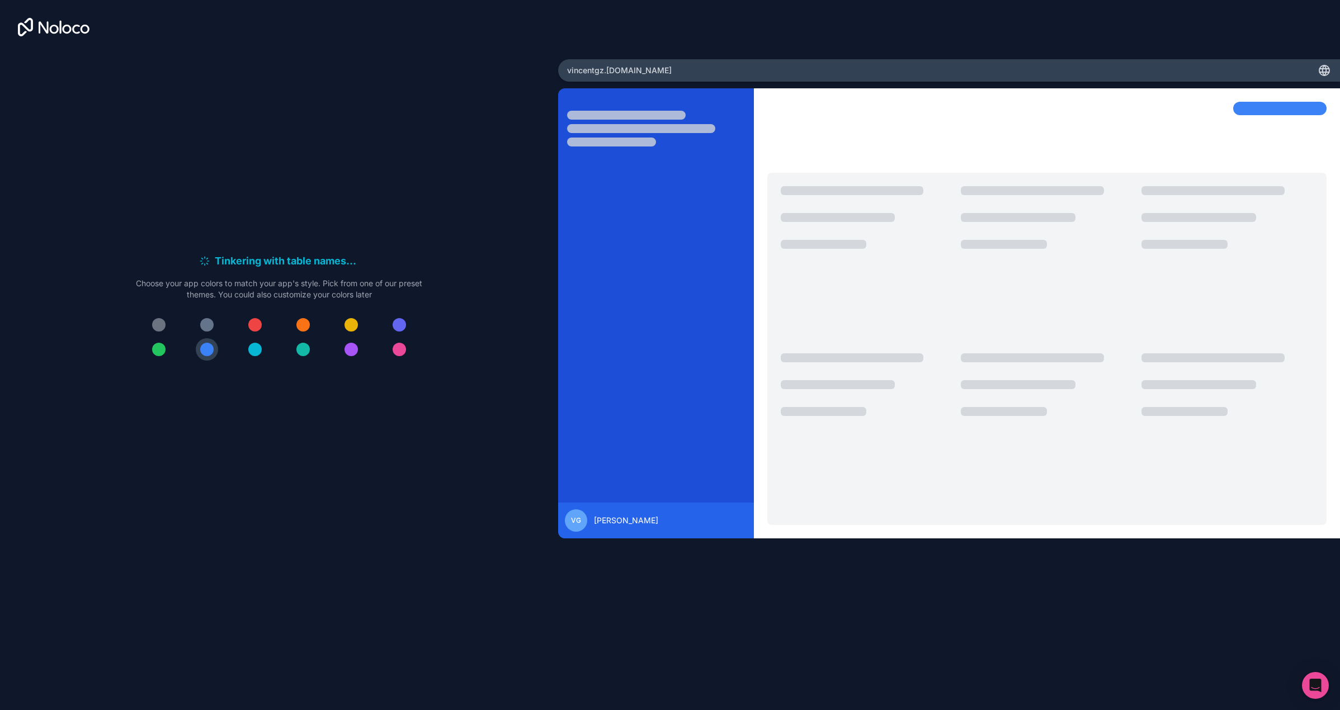
drag, startPoint x: 159, startPoint y: 327, endPoint x: 441, endPoint y: 200, distance: 308.9
click at [441, 200] on div "Tinkering with table names . . . Meanwhile, let's personalize it! Choose your a…" at bounding box center [279, 311] width 522 height 525
click at [167, 323] on button at bounding box center [159, 325] width 22 height 22
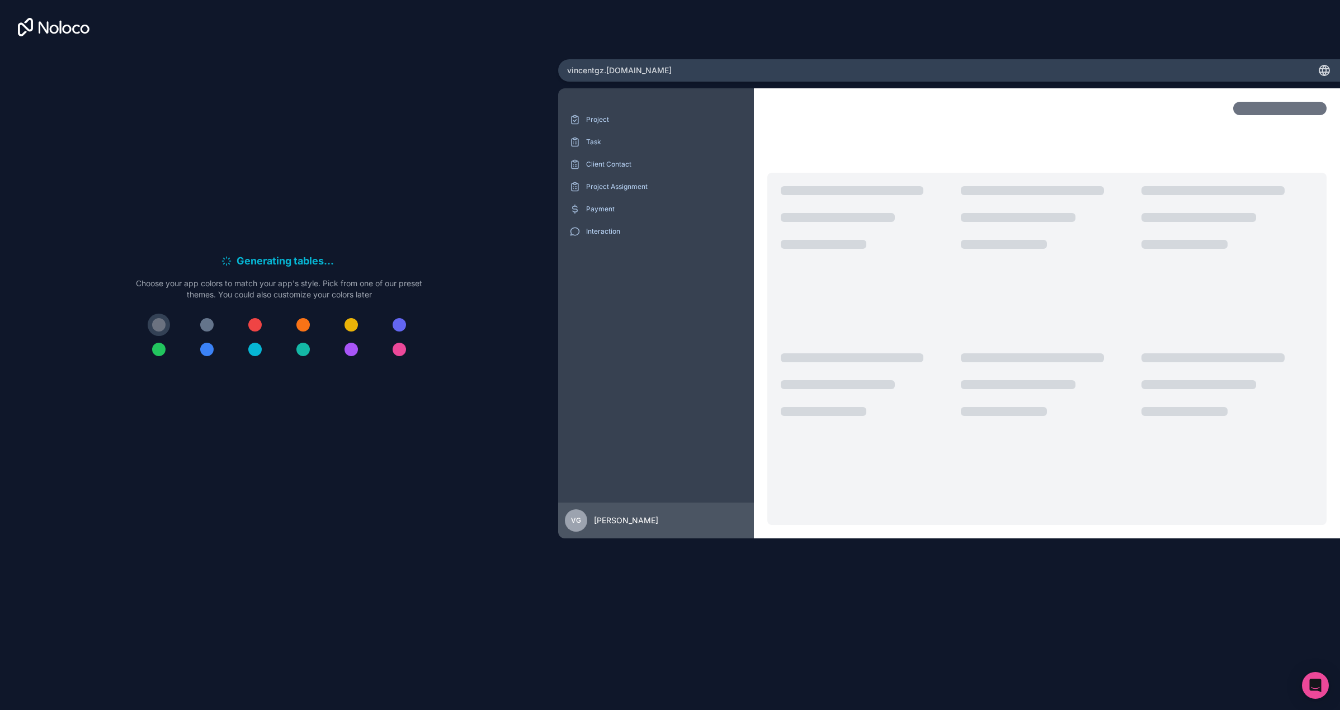
click at [597, 69] on span "vincentgz .noloco.co" at bounding box center [619, 70] width 105 height 11
drag, startPoint x: 602, startPoint y: 69, endPoint x: 503, endPoint y: 67, distance: 99.6
click at [503, 67] on div "Generating tables . . . Meanwhile, let's personalize it! Choose your app colors…" at bounding box center [670, 355] width 1340 height 710
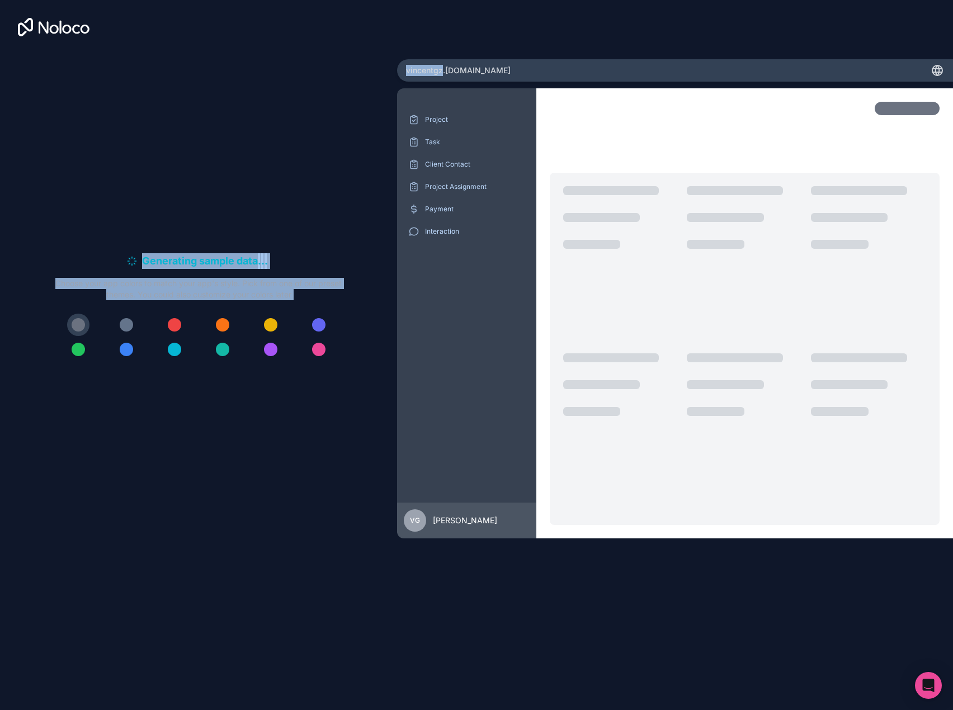
click at [175, 227] on div "Generating sample data . . . Meanwhile, let's personalize it! Choose your app c…" at bounding box center [198, 311] width 361 height 525
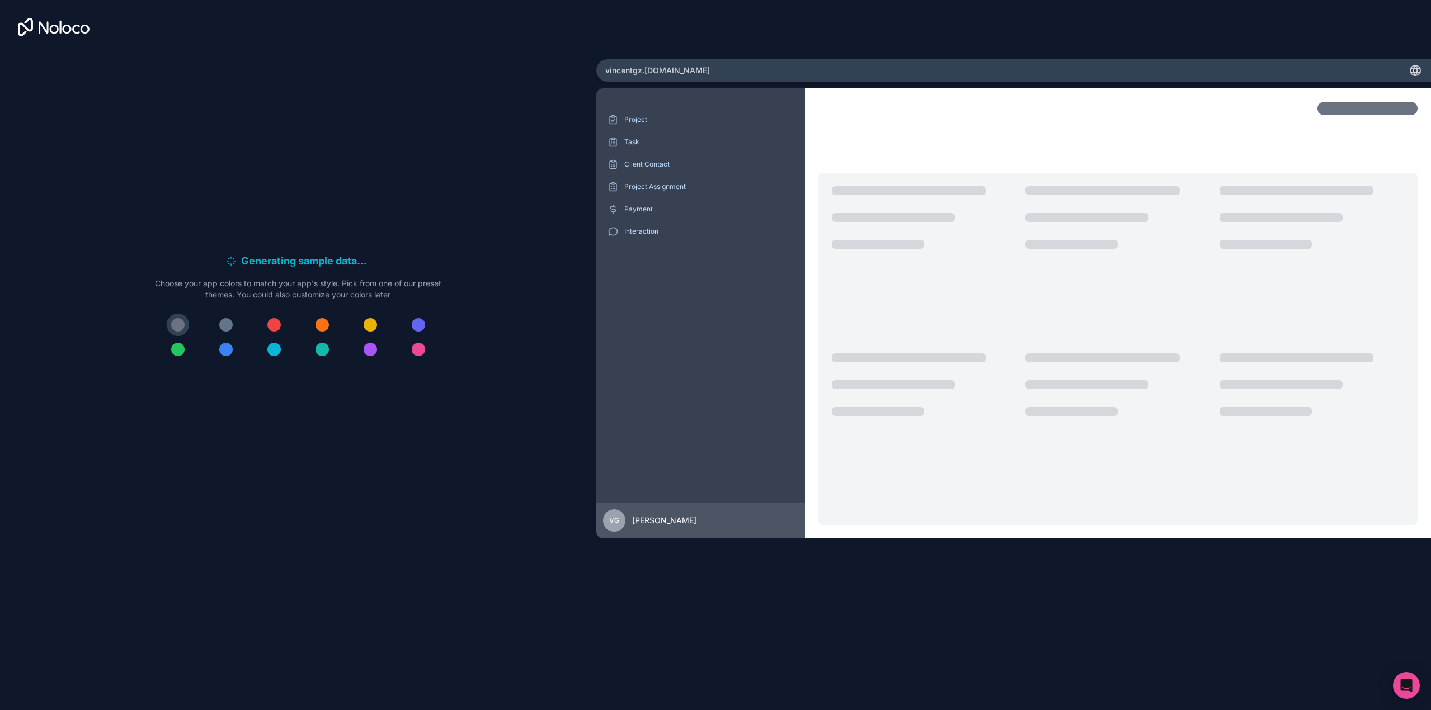
click at [944, 300] on div at bounding box center [924, 265] width 185 height 158
click at [182, 327] on div at bounding box center [177, 324] width 13 height 13
click at [673, 112] on div "Project" at bounding box center [700, 120] width 191 height 18
click at [647, 139] on p "Task" at bounding box center [708, 142] width 169 height 9
click at [645, 171] on div "Client Contact" at bounding box center [700, 164] width 191 height 18
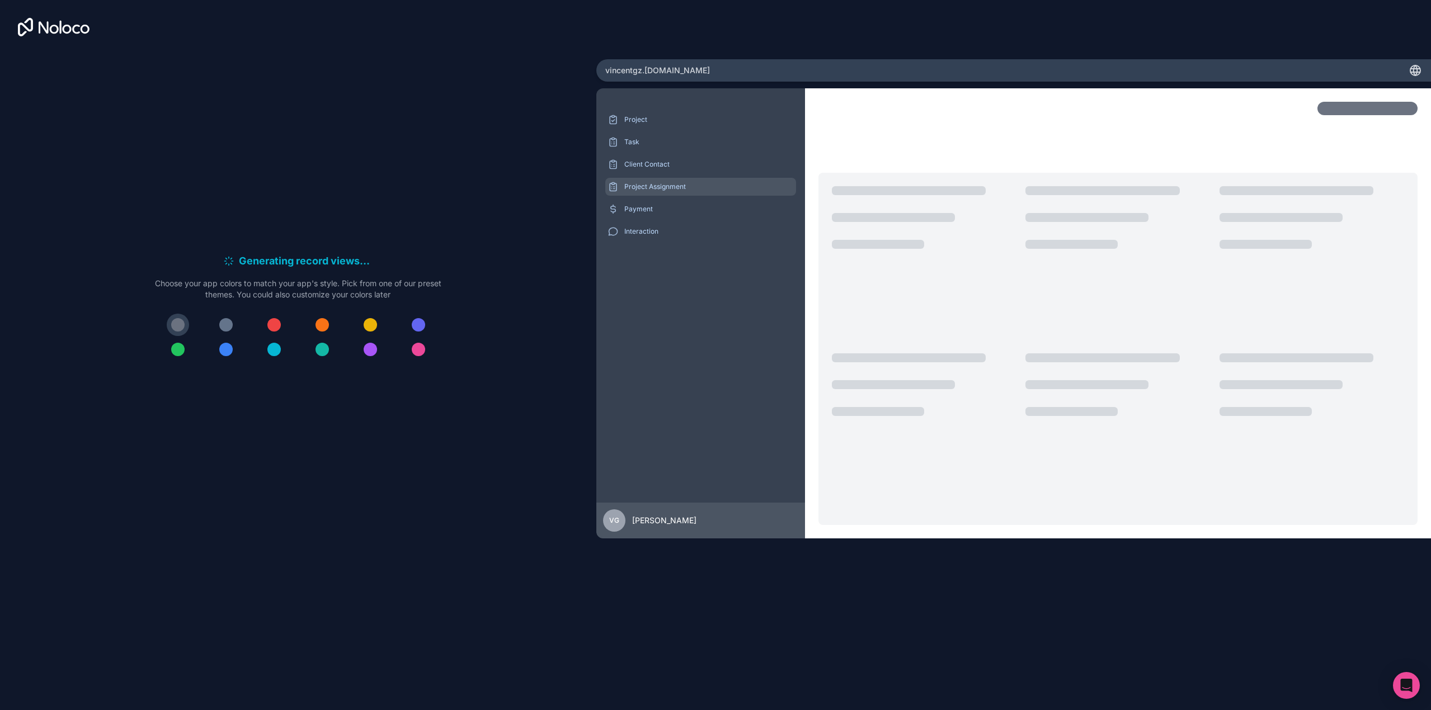
click at [646, 178] on div "Project Assignment" at bounding box center [700, 187] width 191 height 18
click at [1154, 344] on div at bounding box center [1117, 265] width 185 height 158
drag, startPoint x: 1368, startPoint y: 117, endPoint x: 1059, endPoint y: 176, distance: 314.8
click at [1339, 117] on div at bounding box center [1117, 135] width 599 height 67
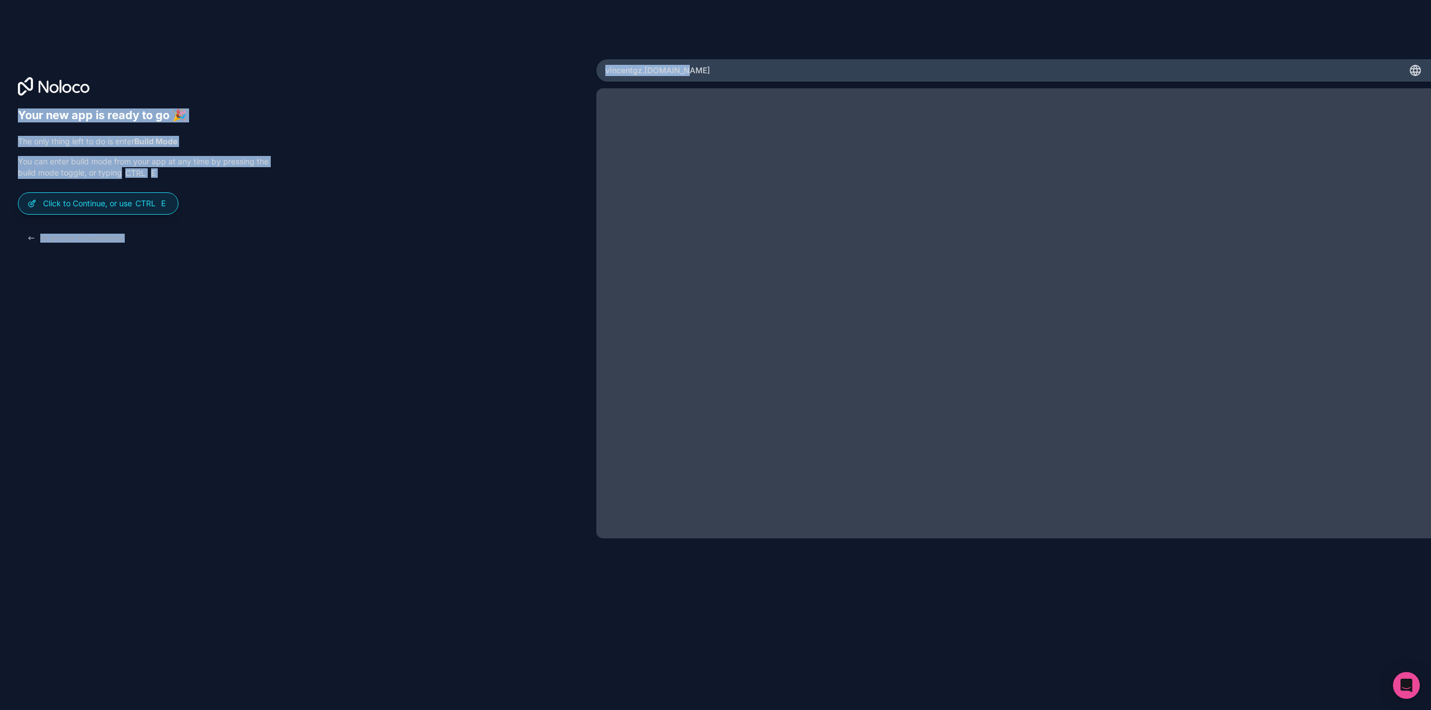
drag, startPoint x: 694, startPoint y: 76, endPoint x: 592, endPoint y: 60, distance: 103.5
click at [592, 60] on div "Your new app is ready to go 🎉 The only thing left to do is enter Build Mode You…" at bounding box center [715, 355] width 1431 height 710
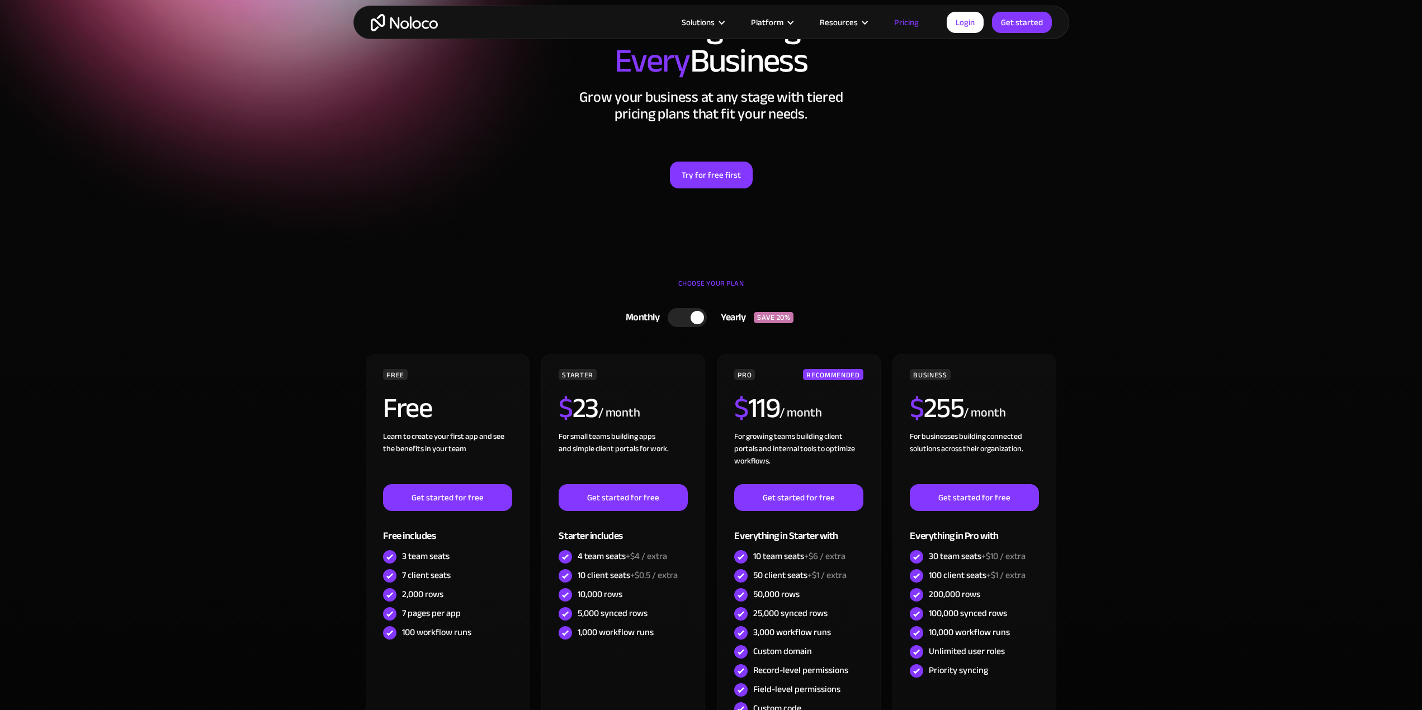
scroll to position [168, 0]
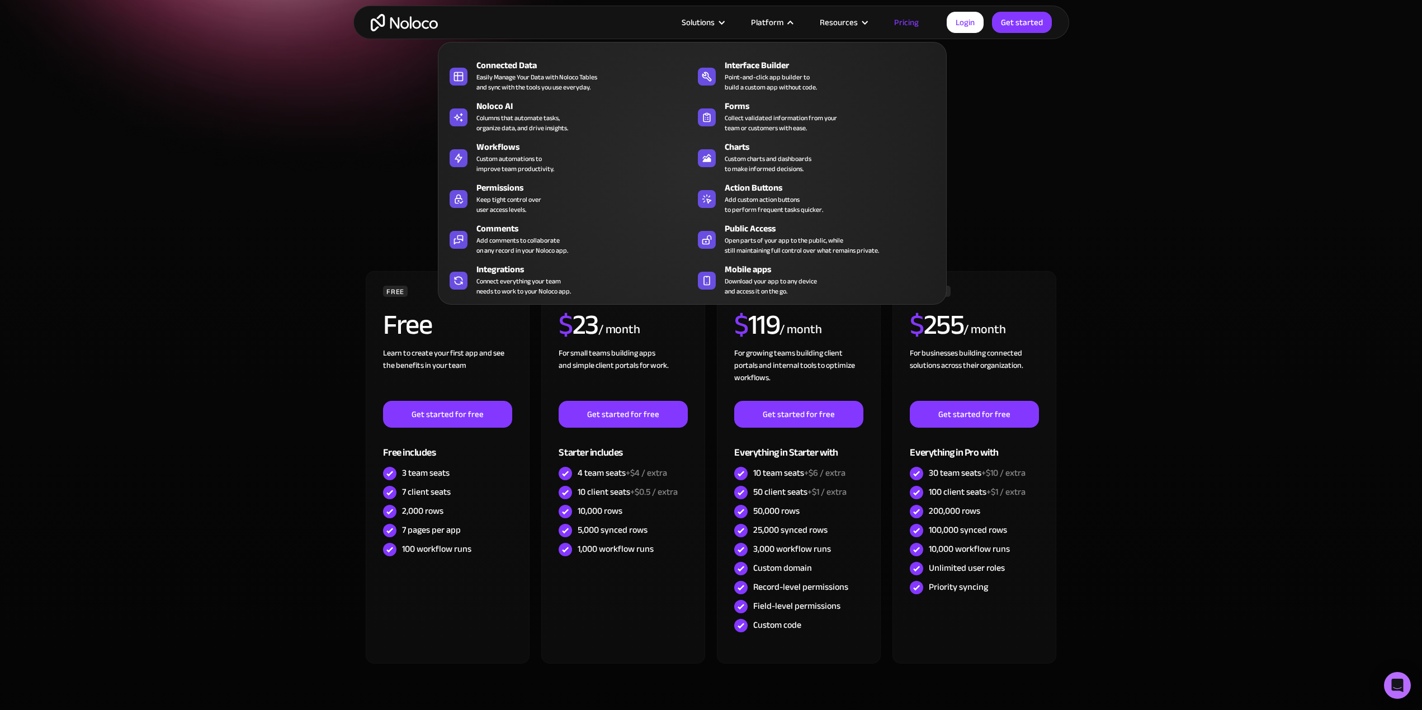
click at [778, 23] on div "Platform" at bounding box center [767, 22] width 32 height 15
click at [781, 25] on div "Platform" at bounding box center [767, 22] width 32 height 15
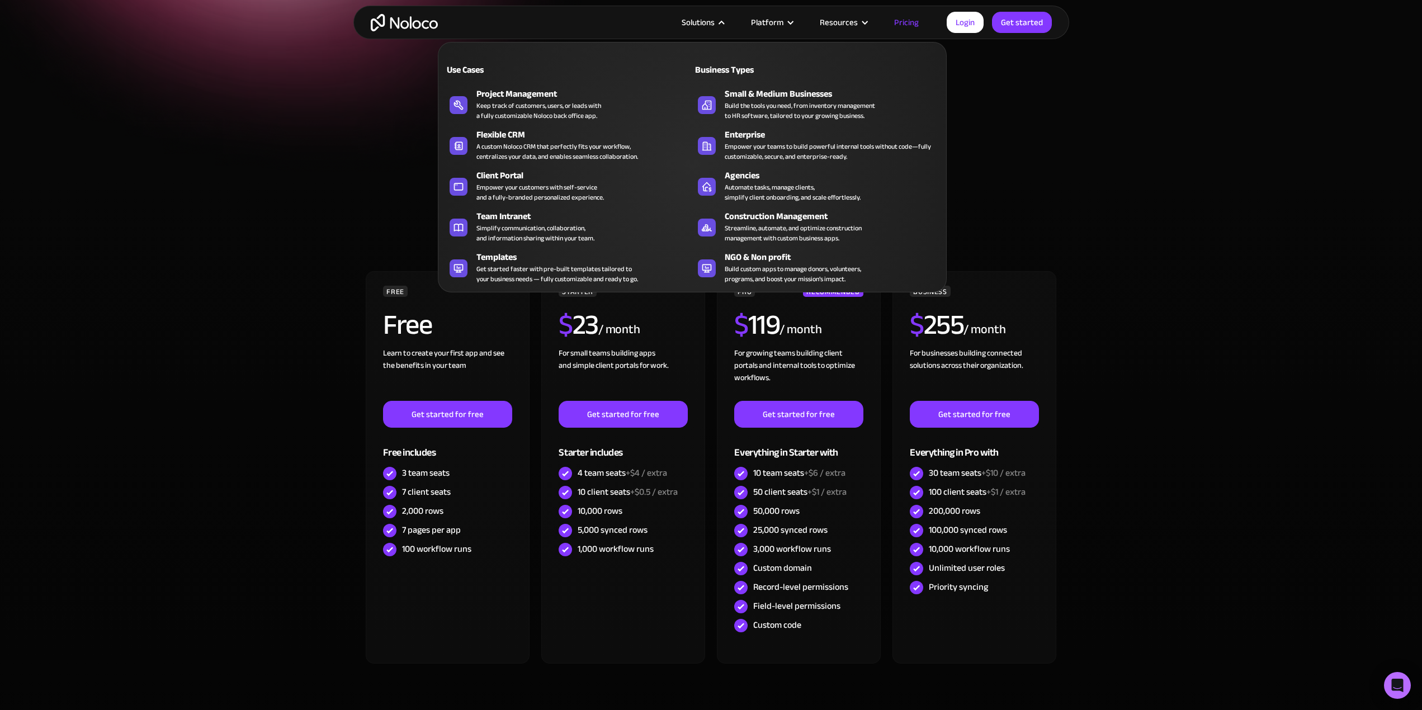
click at [687, 22] on div "Solutions" at bounding box center [698, 22] width 33 height 15
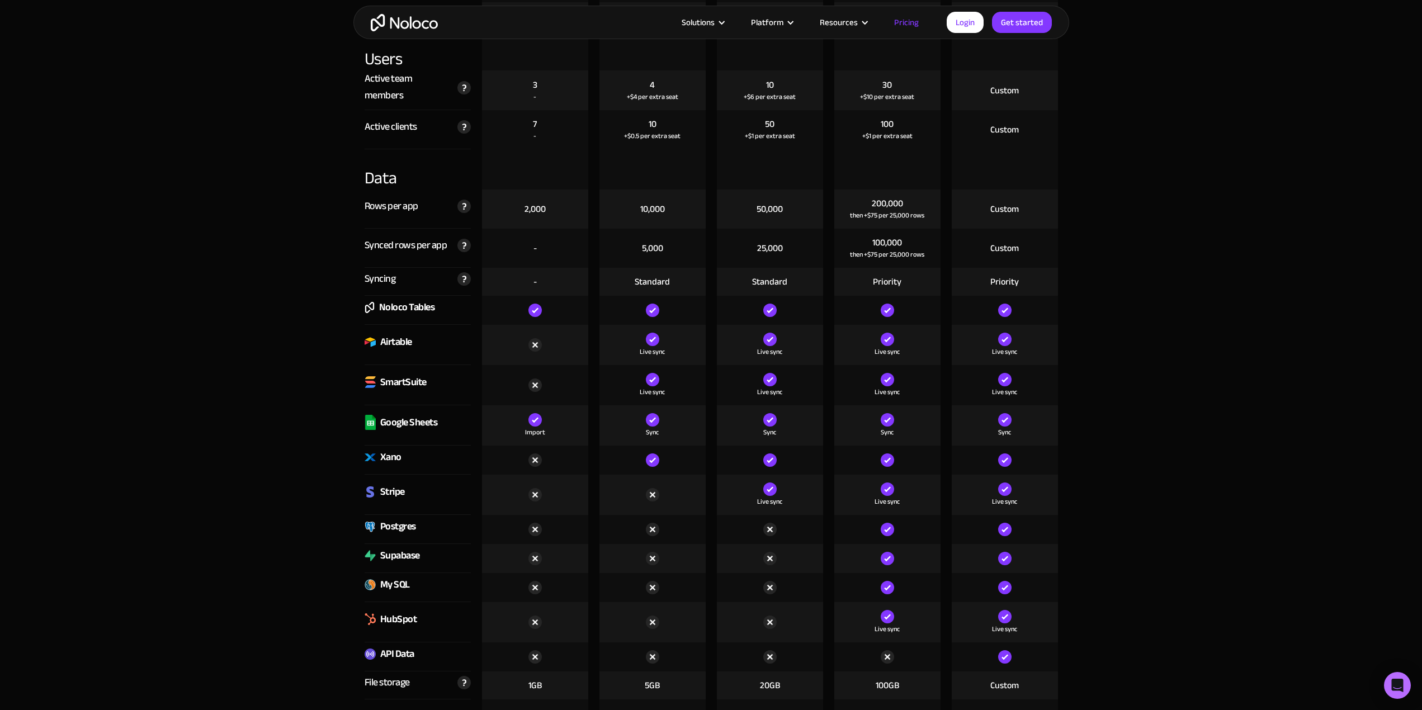
scroll to position [1454, 0]
drag, startPoint x: 410, startPoint y: 459, endPoint x: 357, endPoint y: 457, distance: 53.1
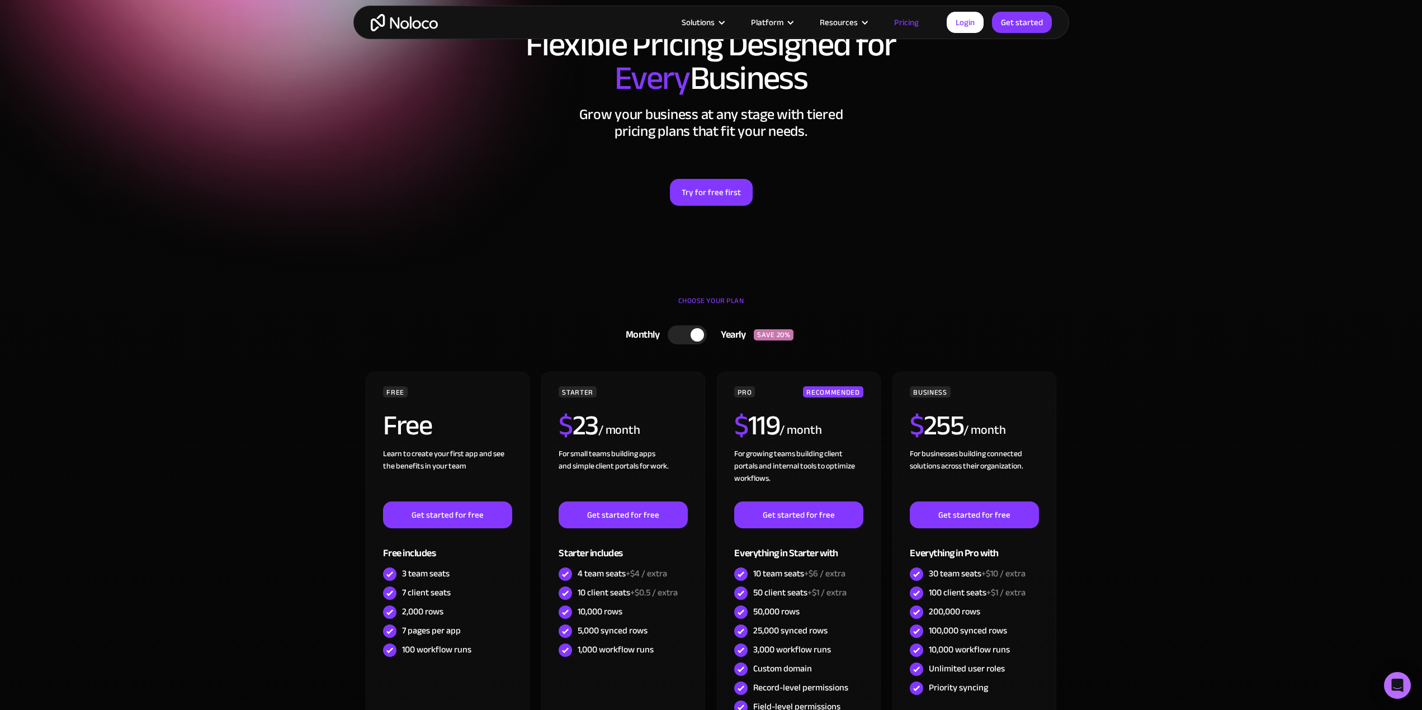
scroll to position [0, 0]
